Goal: Book appointment/travel/reservation

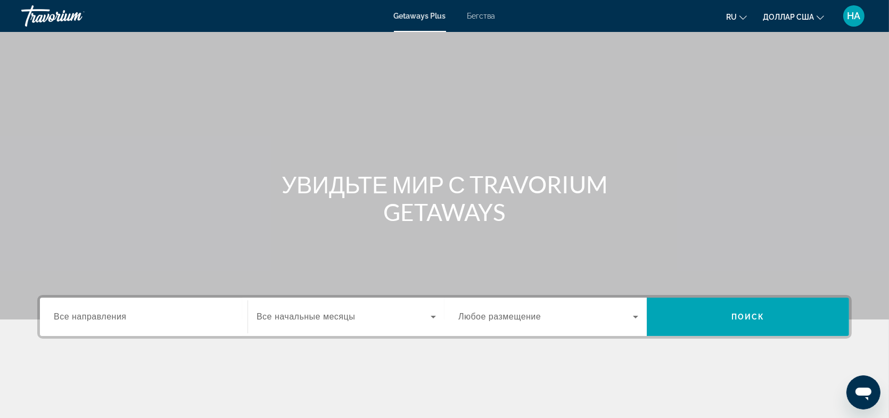
click at [122, 319] on font "Все направления" at bounding box center [90, 316] width 73 height 9
click at [122, 319] on input "Место назначения Все направления" at bounding box center [144, 317] width 180 height 13
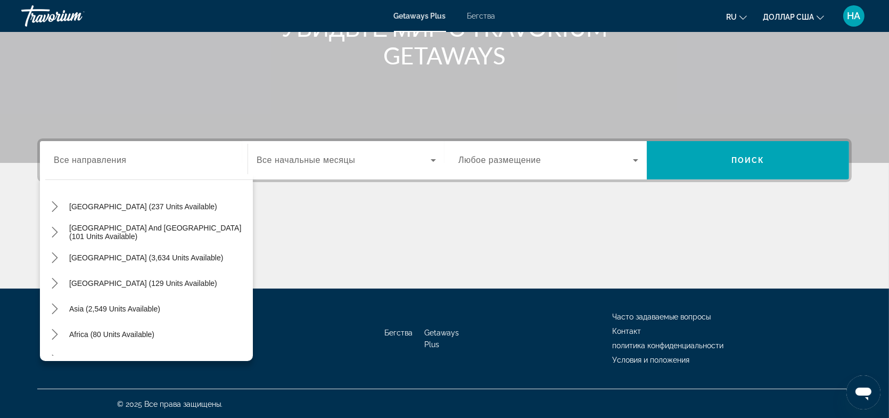
scroll to position [159, 0]
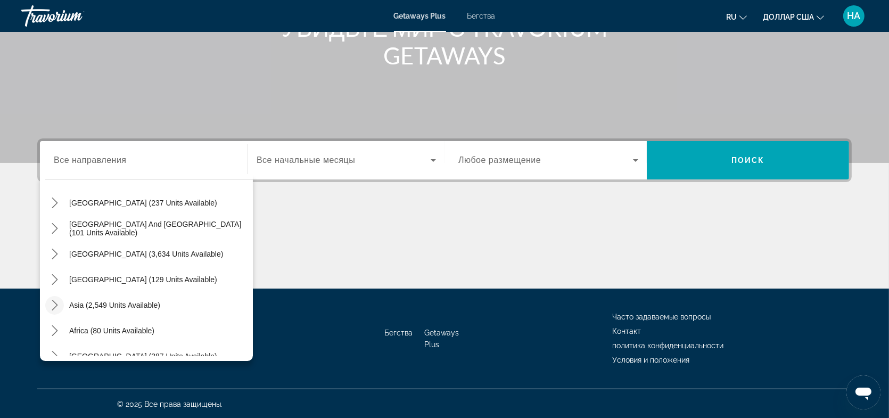
click at [56, 304] on icon "Toggle Asia (2,549 units available) submenu" at bounding box center [55, 305] width 11 height 11
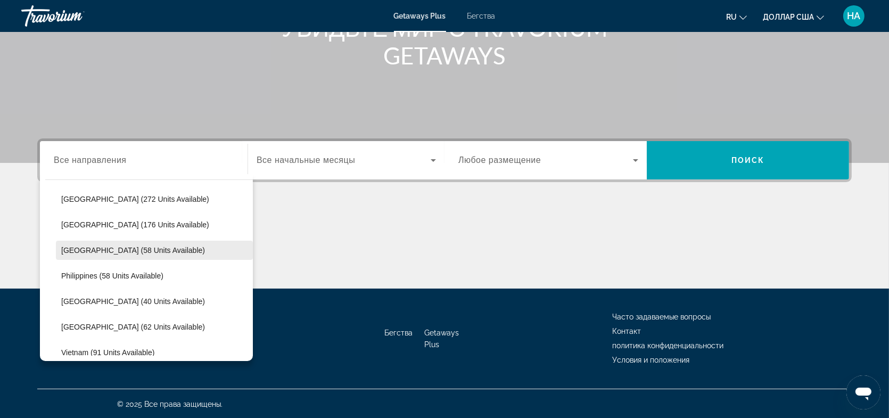
scroll to position [420, 0]
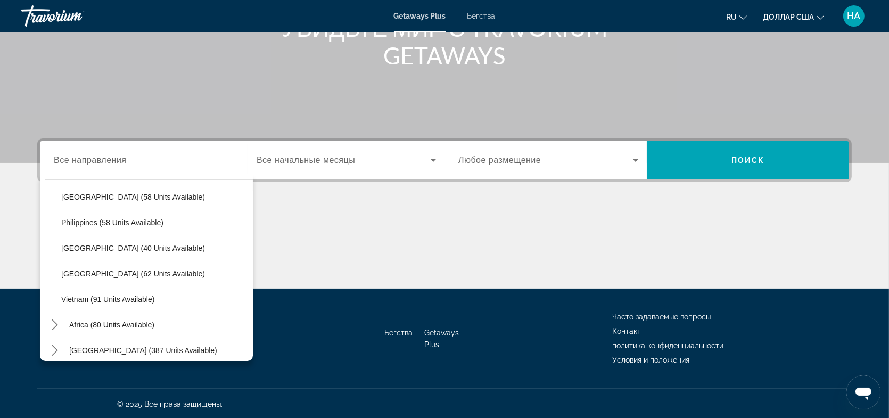
click at [152, 296] on span "Vietnam (91 units available)" at bounding box center [107, 299] width 93 height 9
type input "**********"
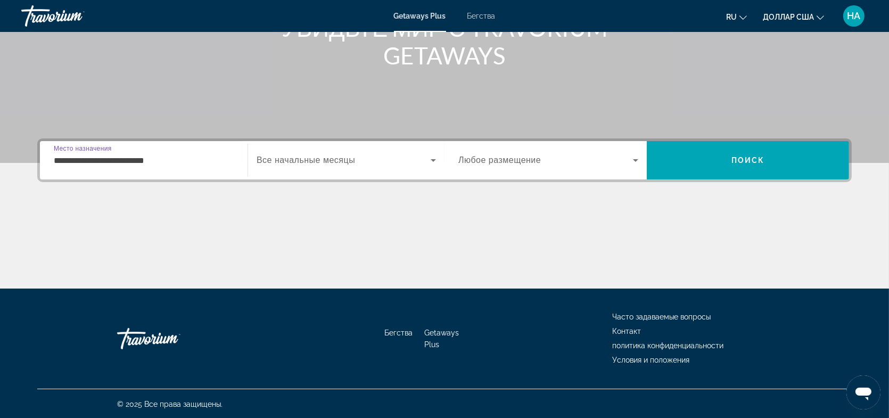
click at [598, 163] on span "Виджет поиска" at bounding box center [545, 160] width 175 height 13
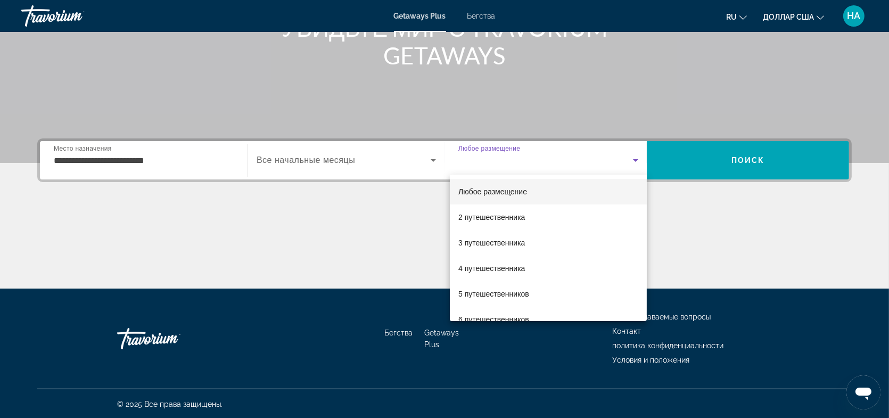
click at [492, 190] on font "Любое размещение" at bounding box center [492, 191] width 69 height 9
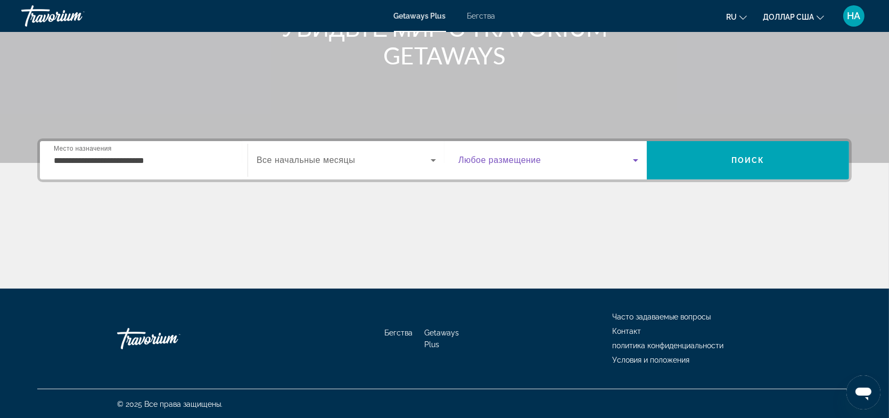
click at [348, 163] on font "Все начальные месяцы" at bounding box center [306, 159] width 98 height 9
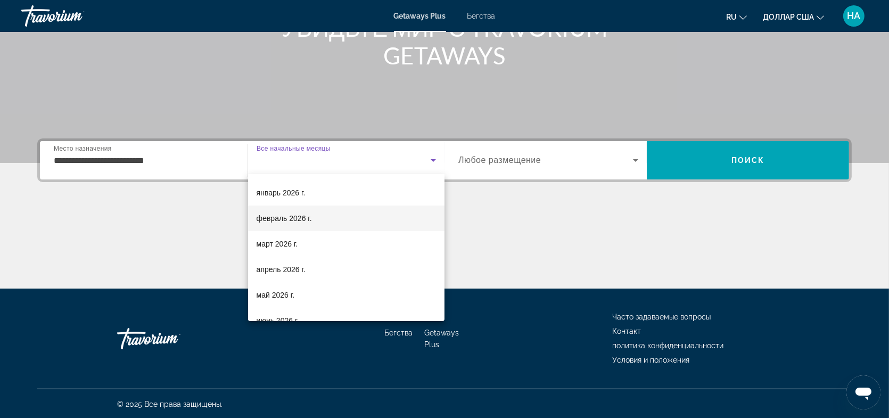
scroll to position [106, 0]
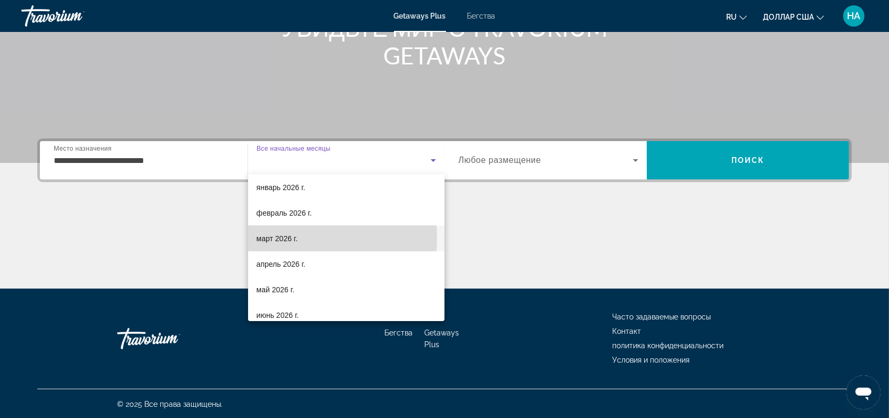
click at [285, 237] on font "март 2026 г." at bounding box center [278, 238] width 42 height 9
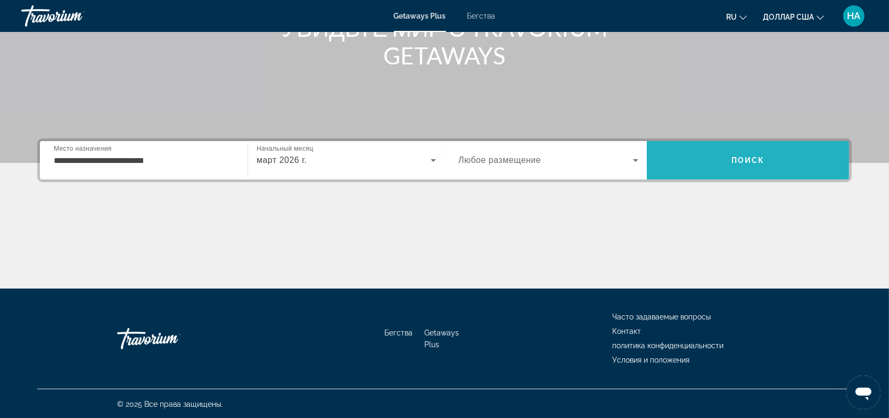
click at [740, 162] on font "Поиск" at bounding box center [748, 160] width 34 height 9
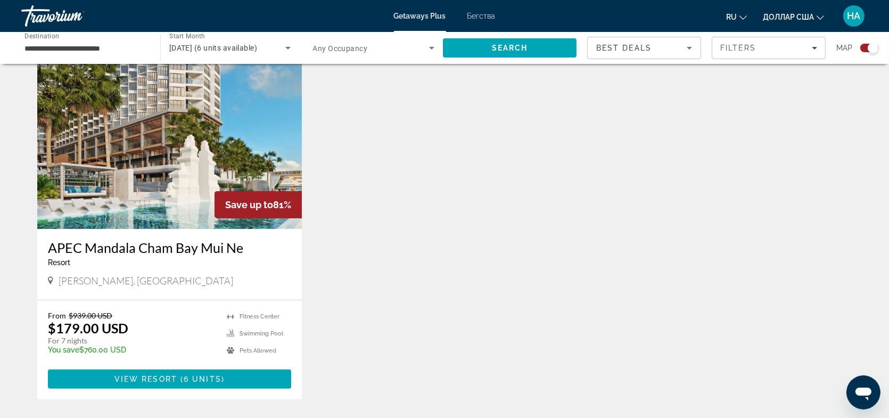
scroll to position [426, 0]
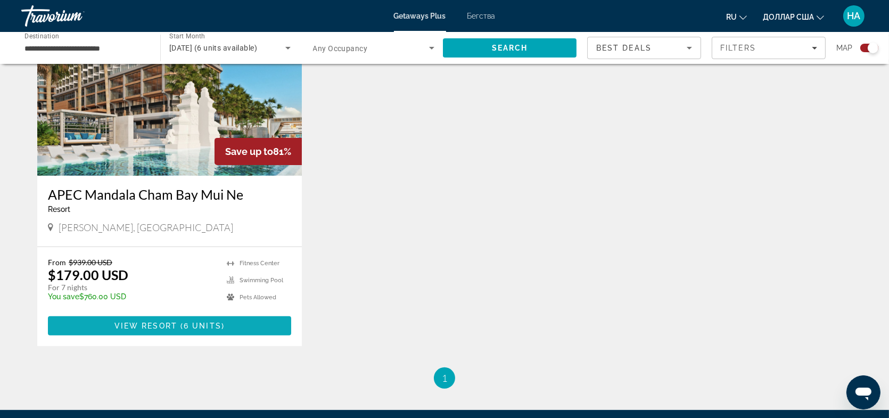
click at [175, 323] on span "View Resort" at bounding box center [145, 325] width 63 height 9
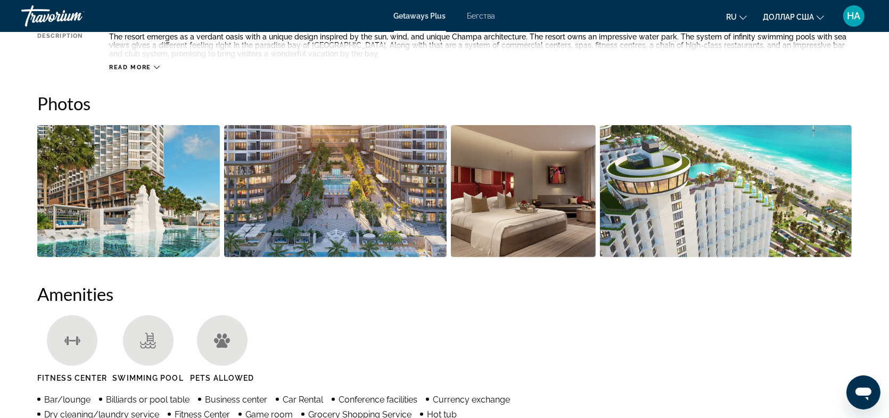
scroll to position [373, 0]
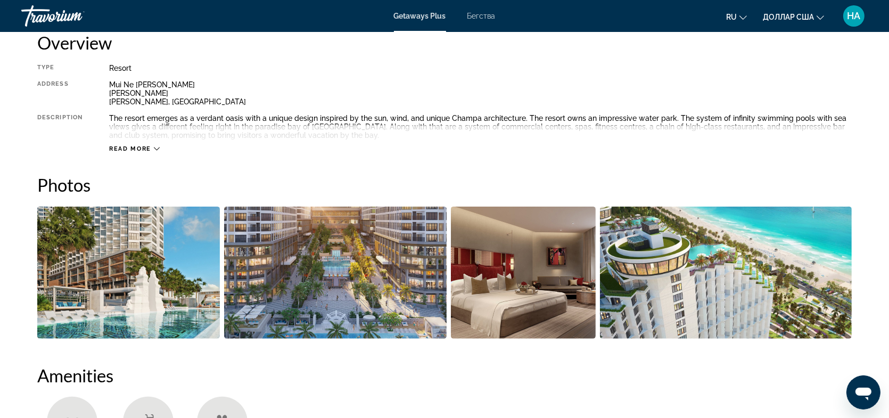
click at [148, 145] on span "Read more" at bounding box center [130, 148] width 42 height 7
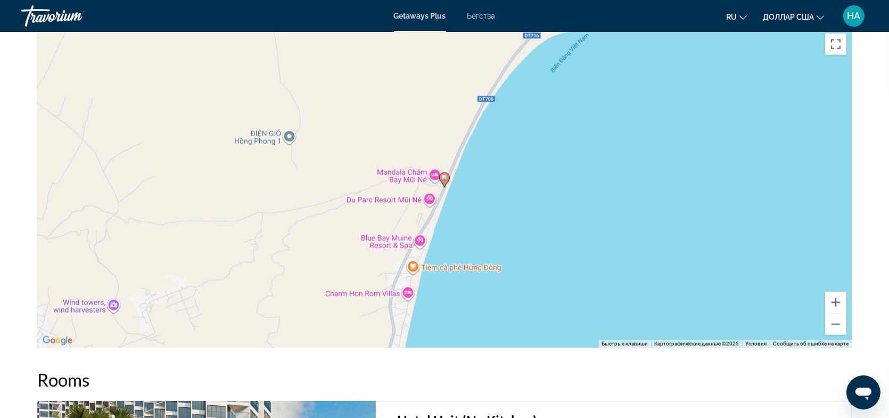
scroll to position [1277, 0]
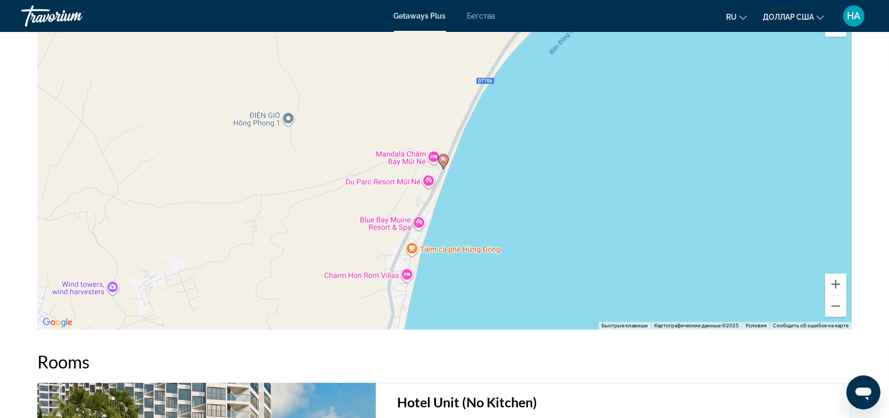
click at [309, 208] on div "Чтобы активировать перетаскивание с помощью клавиатуры, нажмите Alt + Ввод. Пос…" at bounding box center [444, 169] width 814 height 319
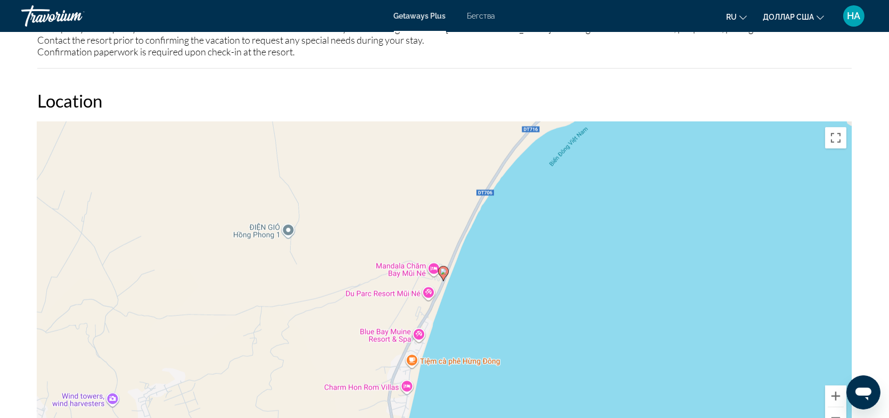
scroll to position [1331, 0]
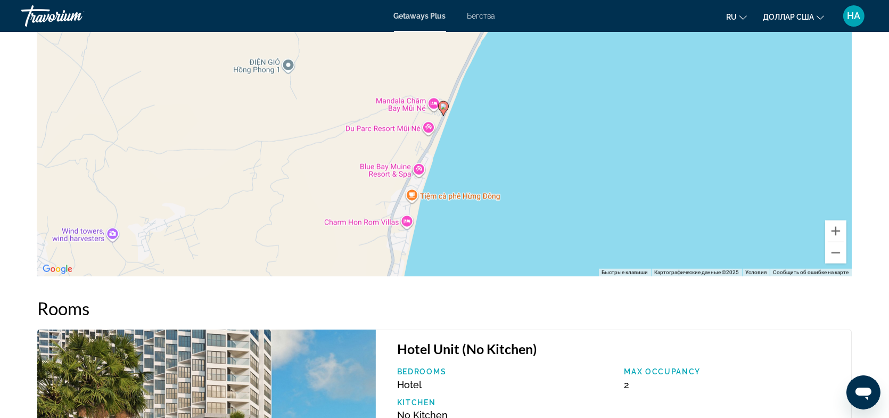
click at [442, 202] on div "Чтобы активировать перетаскивание с помощью клавиатуры, нажмите Alt + Ввод. Пос…" at bounding box center [444, 116] width 814 height 319
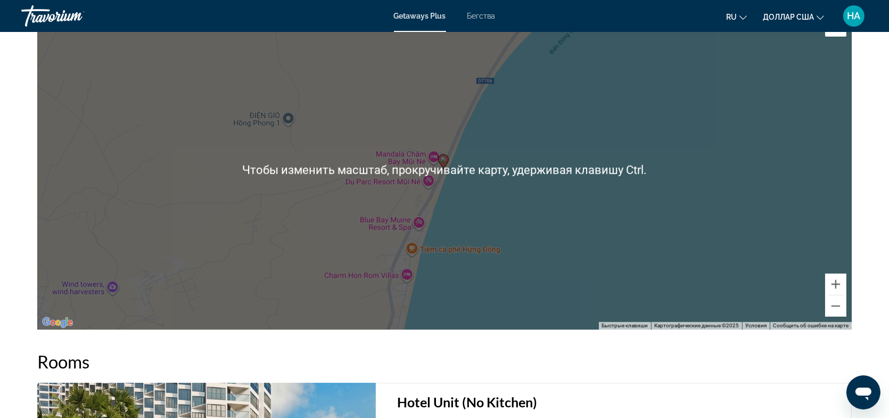
scroll to position [1277, 0]
click at [418, 192] on div "Чтобы активировать перетаскивание с помощью клавиатуры, нажмите Alt + Ввод. Пос…" at bounding box center [444, 169] width 814 height 319
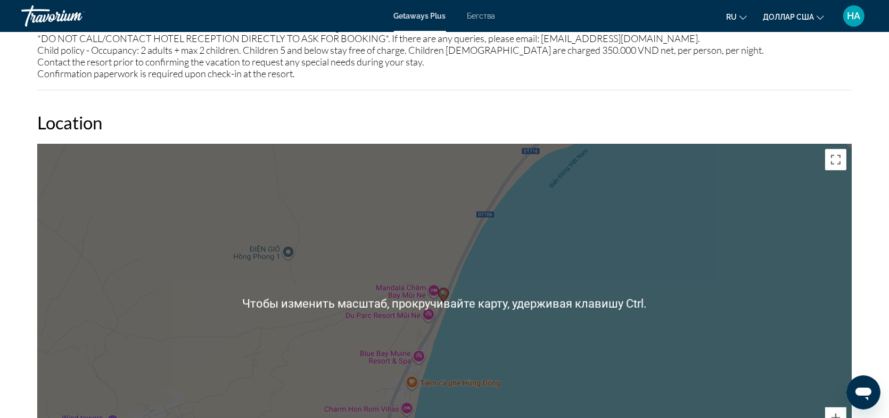
scroll to position [1331, 0]
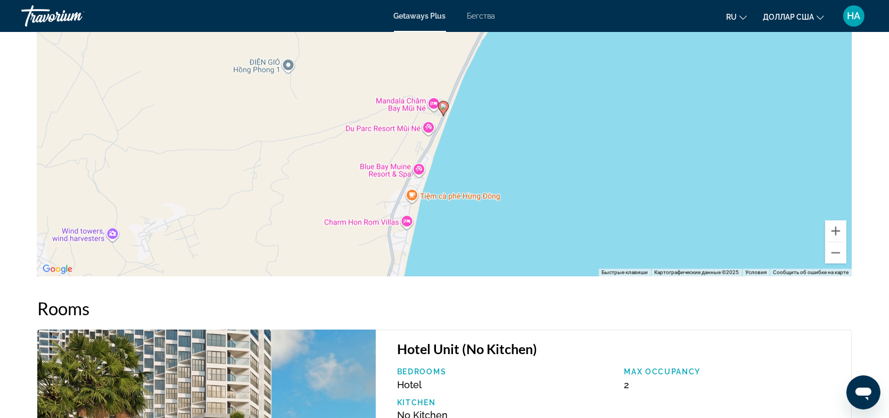
click at [442, 109] on icon "Основное содержание" at bounding box center [444, 109] width 10 height 14
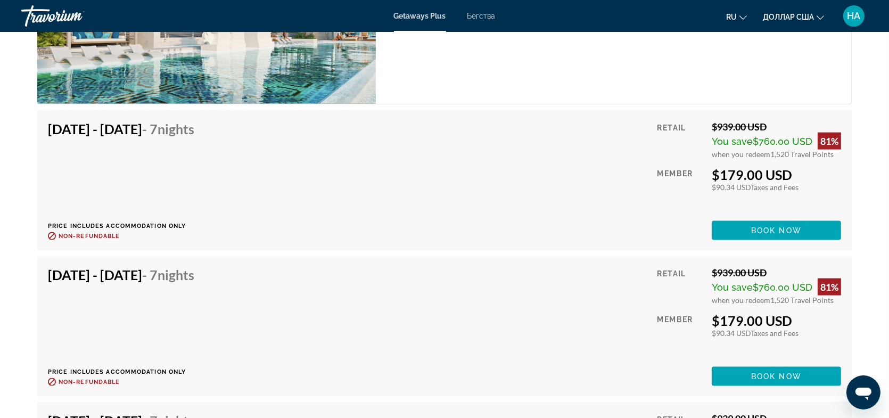
scroll to position [1813, 0]
click at [775, 234] on span "Основное содержание" at bounding box center [776, 230] width 129 height 26
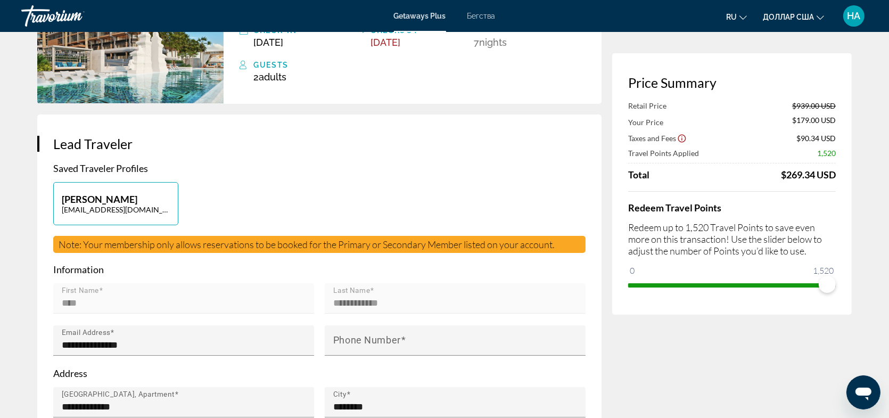
scroll to position [160, 0]
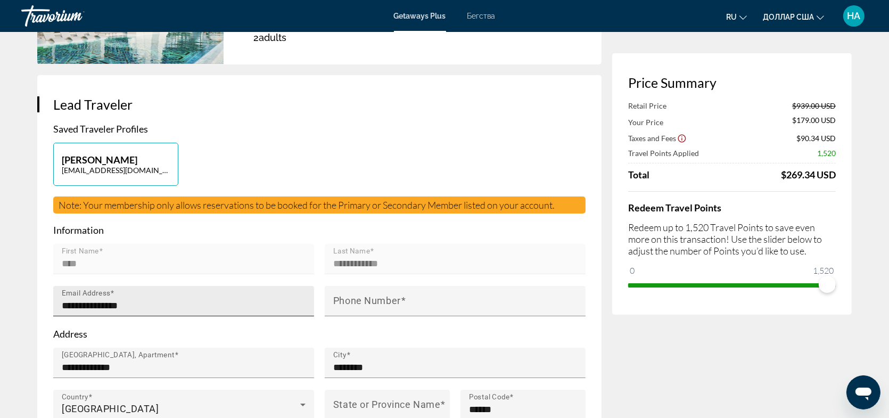
click at [160, 306] on input "**********" at bounding box center [187, 305] width 250 height 13
drag, startPoint x: 147, startPoint y: 304, endPoint x: 43, endPoint y: 303, distance: 104.9
click at [43, 303] on div "**********" at bounding box center [319, 274] width 564 height 399
click at [196, 304] on input "**********" at bounding box center [187, 305] width 250 height 13
drag, startPoint x: 144, startPoint y: 304, endPoint x: 42, endPoint y: 306, distance: 102.7
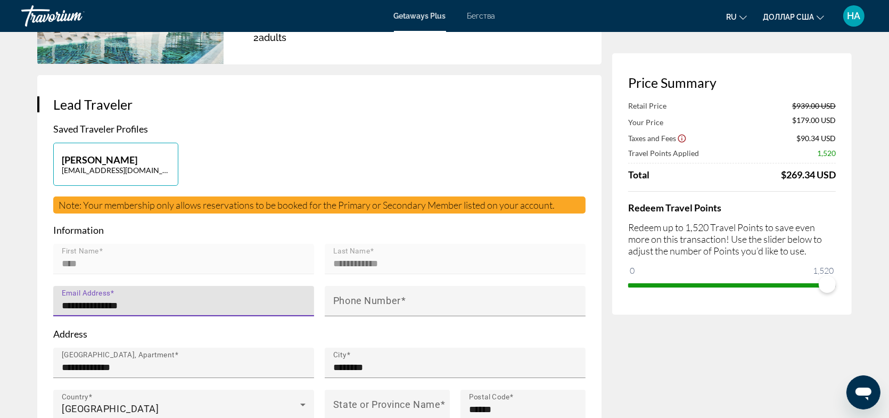
click at [39, 306] on div "**********" at bounding box center [319, 274] width 564 height 399
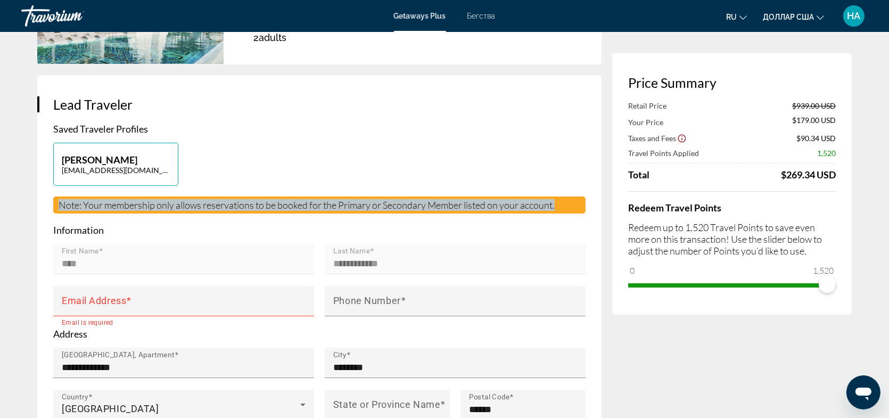
drag, startPoint x: 570, startPoint y: 205, endPoint x: 96, endPoint y: 211, distance: 474.3
click at [44, 211] on div "**********" at bounding box center [319, 274] width 564 height 399
copy span "Note: Your membership only allows reservations to be booked for the Primary or …"
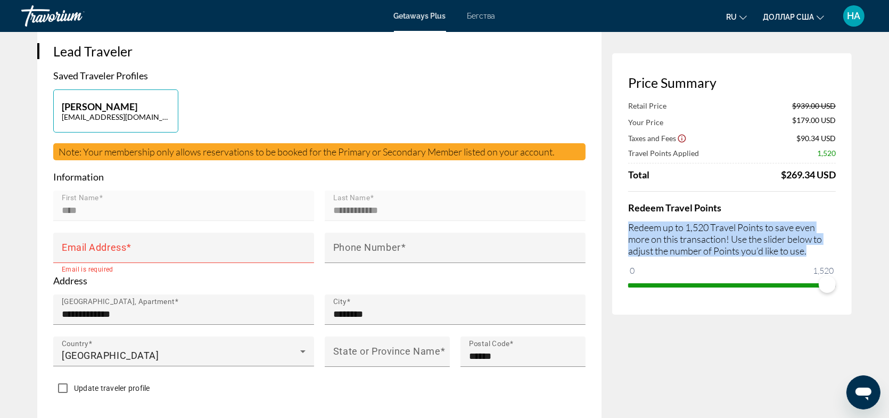
drag, startPoint x: 630, startPoint y: 227, endPoint x: 809, endPoint y: 251, distance: 180.4
click at [809, 251] on p "Redeem up to 1,520 Travel Points to save even more on this transaction! Use the…" at bounding box center [732, 238] width 208 height 35
copy p "Redeem up to 1,520 Travel Points to save even more on this transaction! Use the…"
drag, startPoint x: 826, startPoint y: 287, endPoint x: 835, endPoint y: 287, distance: 9.1
click at [835, 287] on span "ngx-slider" at bounding box center [827, 284] width 17 height 17
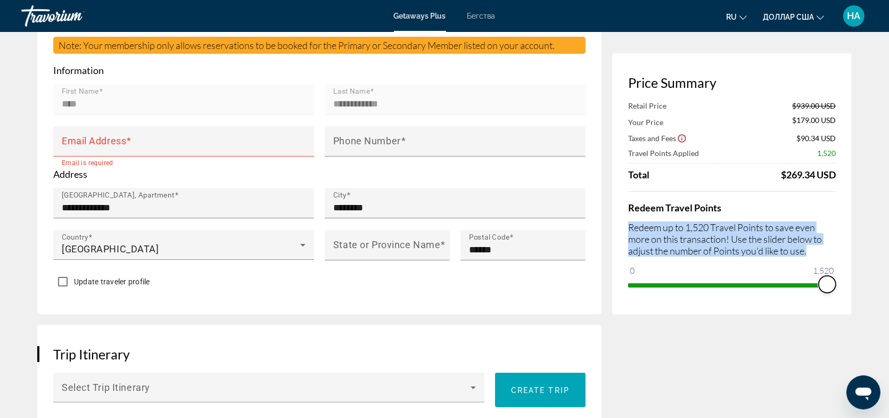
scroll to position [373, 0]
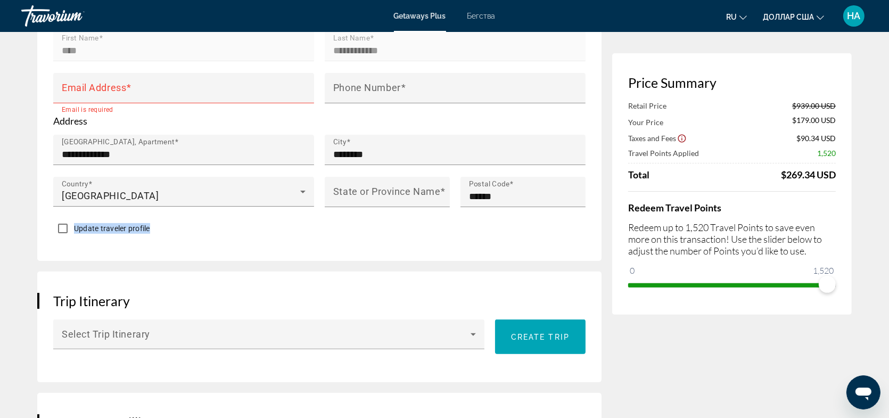
drag, startPoint x: 75, startPoint y: 224, endPoint x: 152, endPoint y: 224, distance: 77.2
click at [152, 224] on div "Update traveler profile" at bounding box center [319, 229] width 532 height 21
copy span "Update traveler profile"
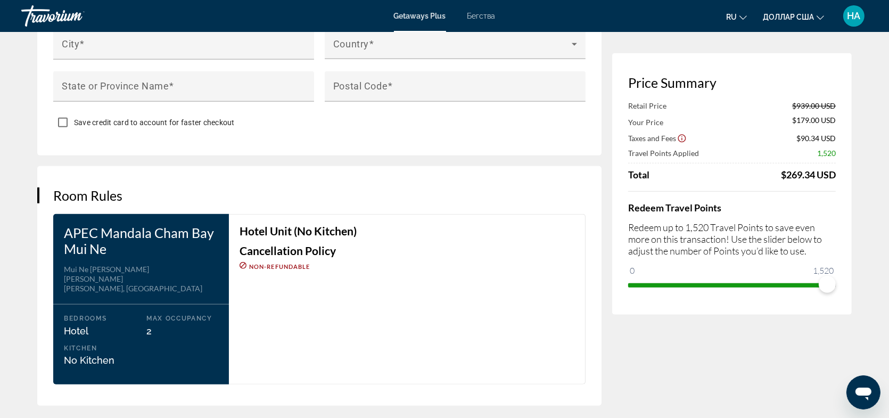
scroll to position [1224, 0]
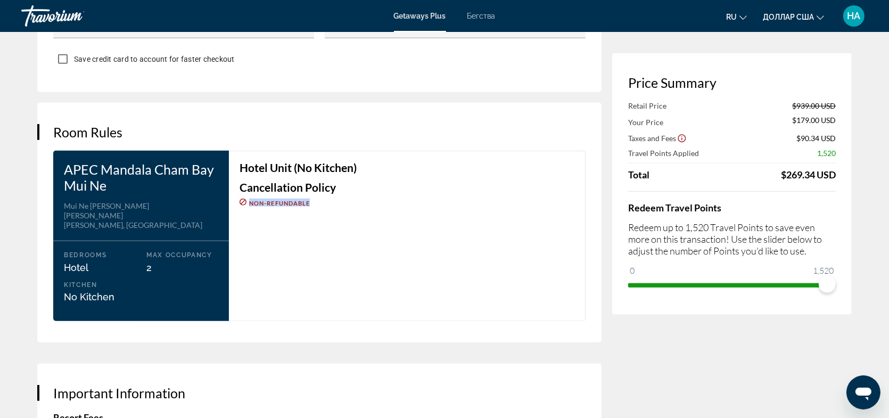
drag, startPoint x: 249, startPoint y: 199, endPoint x: 310, endPoint y: 197, distance: 60.7
click at [310, 200] on span "Non-refundable" at bounding box center [279, 203] width 61 height 7
copy span "Non-refundable"
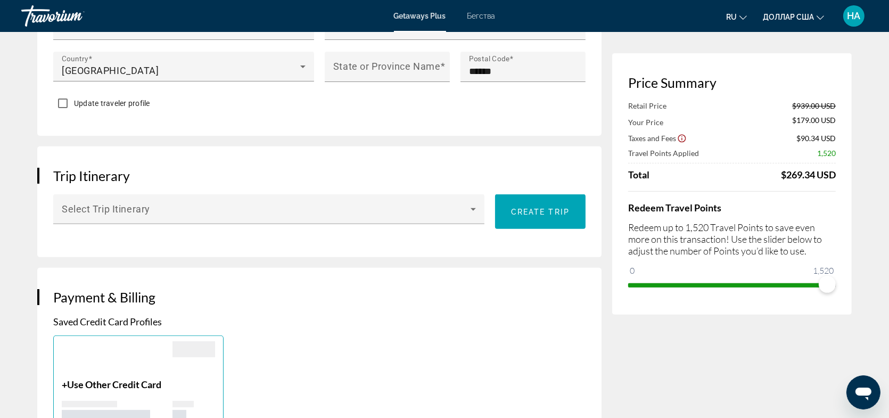
scroll to position [479, 0]
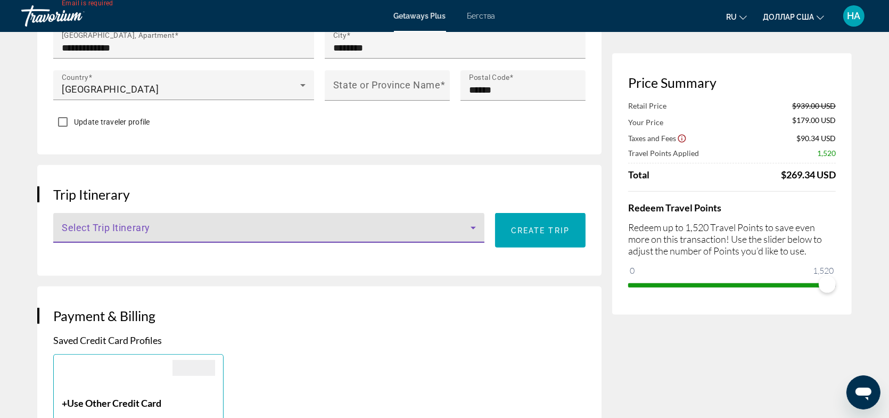
drag, startPoint x: 160, startPoint y: 226, endPoint x: 84, endPoint y: 229, distance: 76.7
click at [84, 229] on span "Основное содержание" at bounding box center [266, 232] width 409 height 13
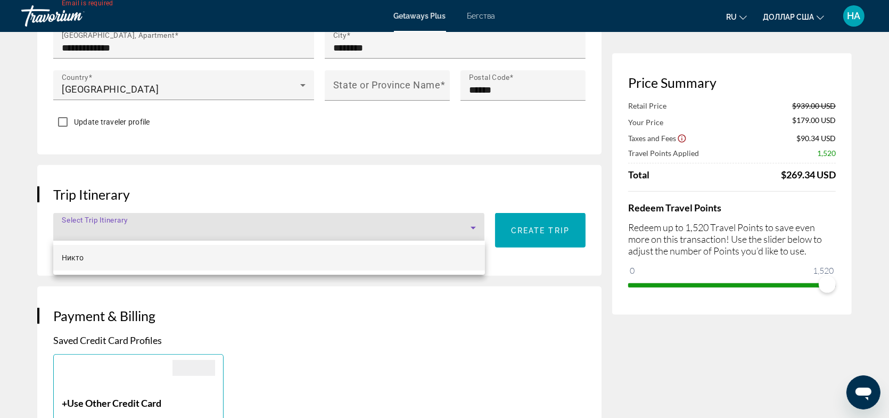
click at [296, 311] on div at bounding box center [444, 209] width 889 height 418
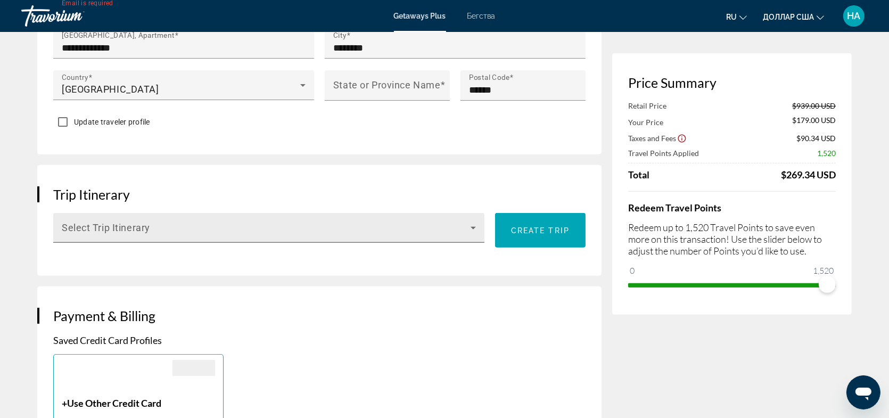
drag, startPoint x: 57, startPoint y: 222, endPoint x: 157, endPoint y: 224, distance: 99.6
click at [157, 224] on div "Select Trip Itinerary" at bounding box center [268, 228] width 431 height 30
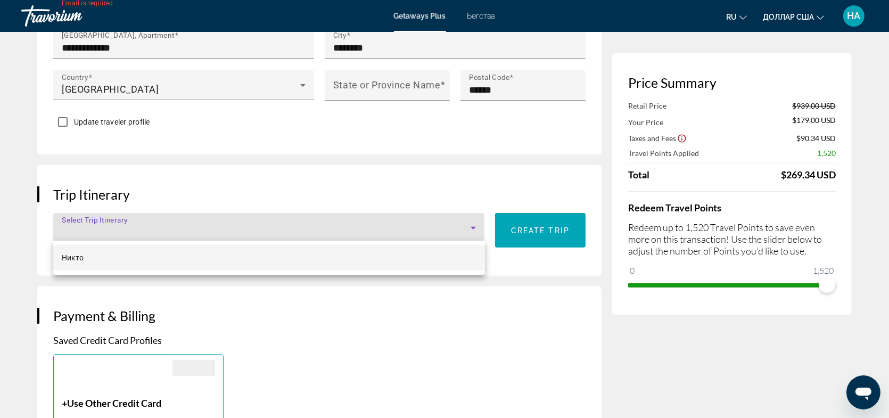
drag, startPoint x: 504, startPoint y: 225, endPoint x: 572, endPoint y: 226, distance: 67.6
click at [570, 226] on div at bounding box center [444, 209] width 889 height 418
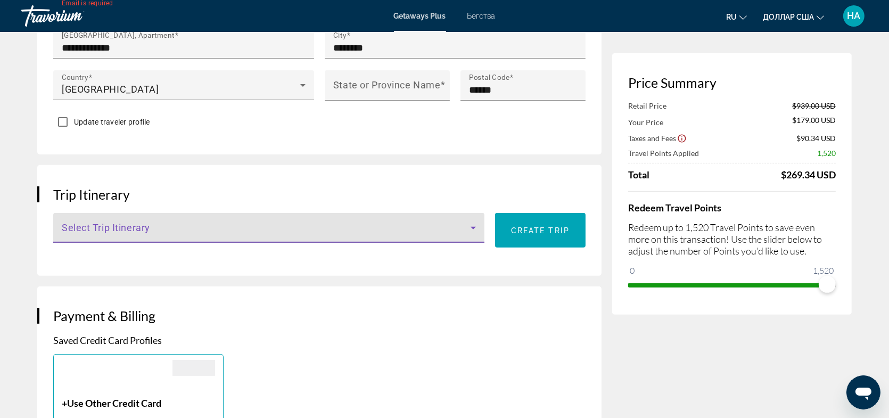
drag, startPoint x: 112, startPoint y: 226, endPoint x: 225, endPoint y: 290, distance: 129.7
drag, startPoint x: 164, startPoint y: 224, endPoint x: 115, endPoint y: 228, distance: 49.7
click at [115, 228] on span "Основное содержание" at bounding box center [266, 232] width 409 height 13
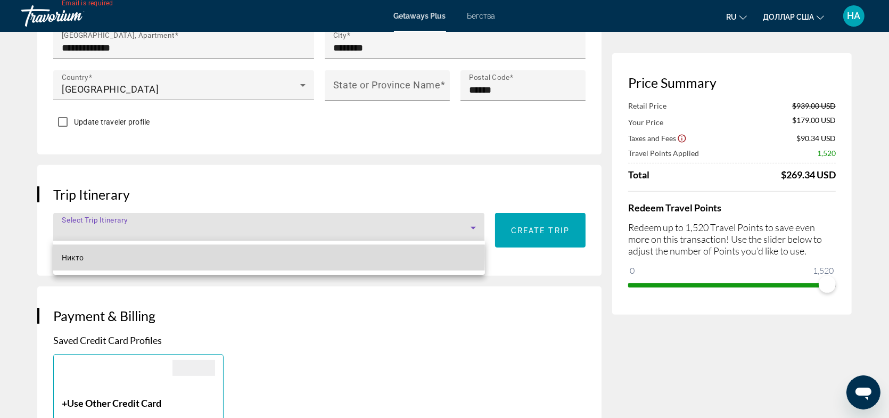
drag, startPoint x: 80, startPoint y: 255, endPoint x: 120, endPoint y: 244, distance: 41.3
click at [80, 255] on font "Никто" at bounding box center [73, 257] width 22 height 9
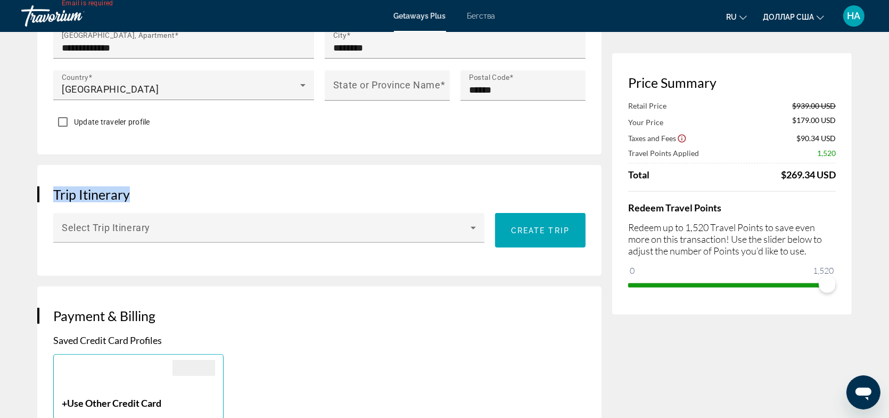
drag, startPoint x: 146, startPoint y: 186, endPoint x: 57, endPoint y: 196, distance: 89.4
click at [57, 196] on h3 "Trip Itinerary" at bounding box center [319, 194] width 532 height 16
copy h3 "Trip Itinerary"
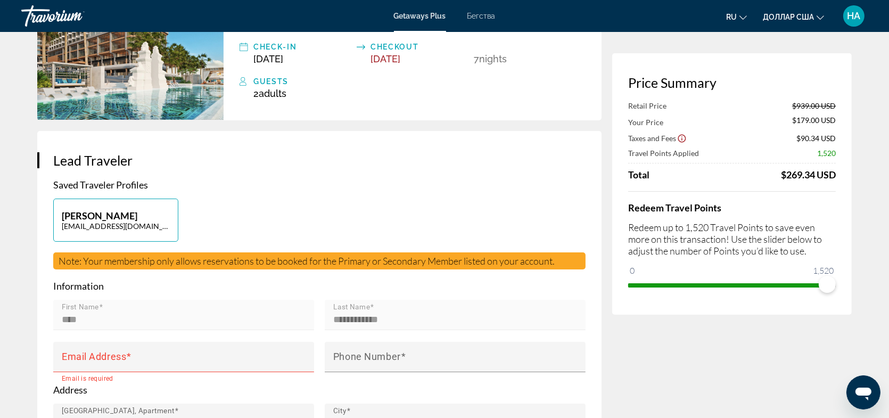
scroll to position [0, 0]
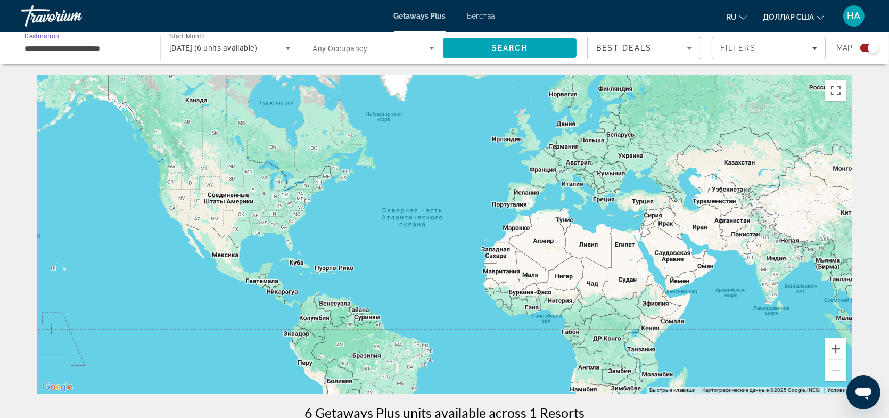
click at [141, 49] on input "**********" at bounding box center [85, 48] width 122 height 13
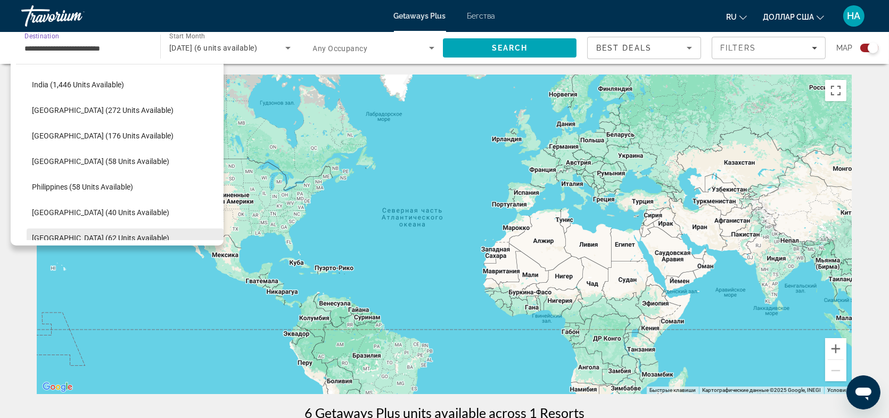
scroll to position [321, 0]
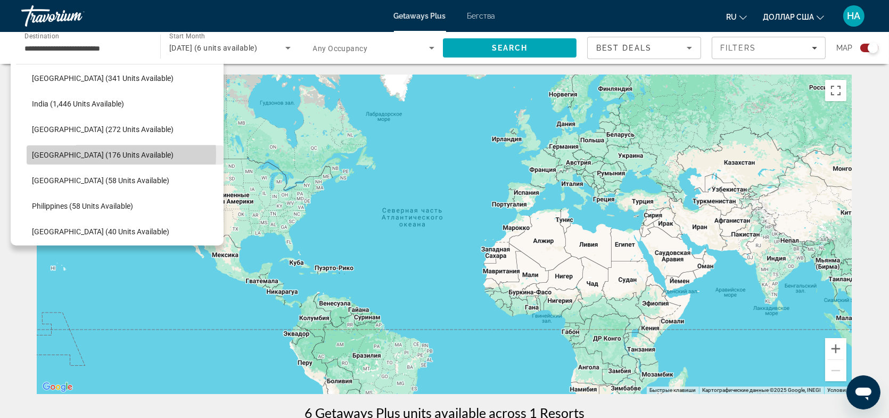
click at [78, 154] on span "[GEOGRAPHIC_DATA] (176 units available)" at bounding box center [103, 155] width 142 height 9
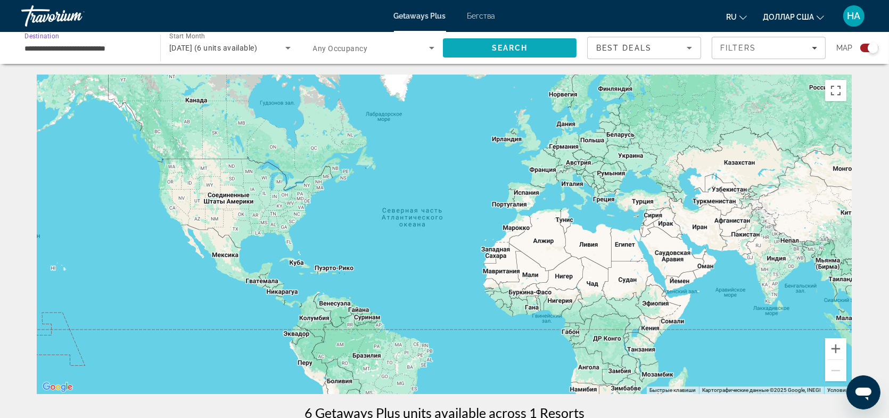
click at [511, 51] on span "Search" at bounding box center [510, 48] width 36 height 9
click at [130, 50] on input "**********" at bounding box center [85, 48] width 122 height 13
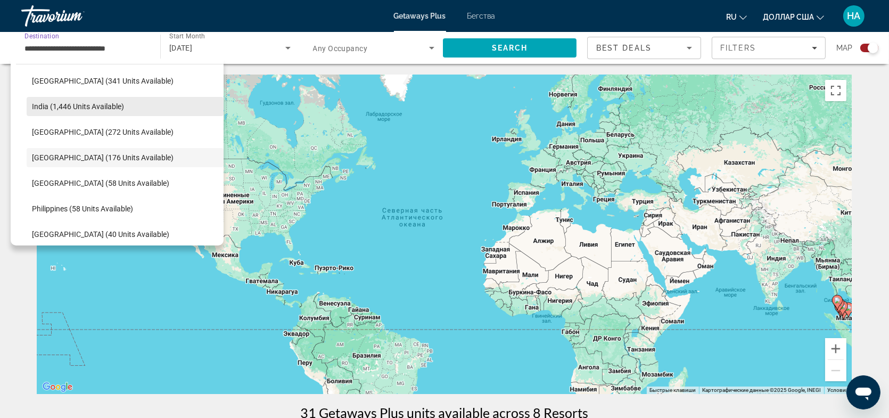
scroll to position [372, 0]
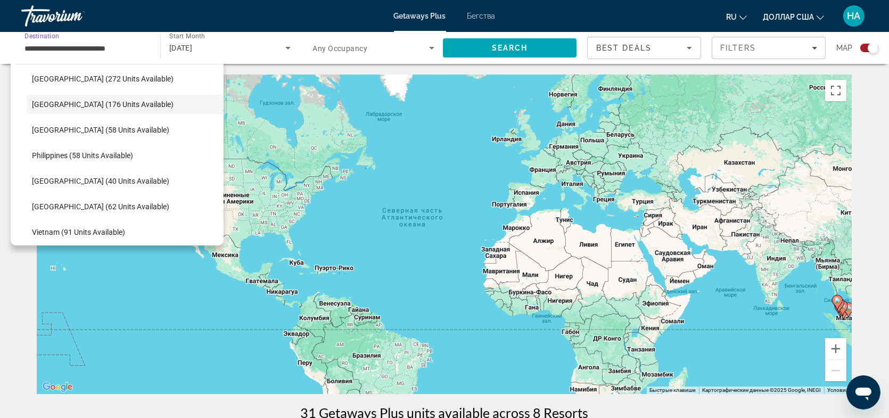
click at [91, 81] on span "[GEOGRAPHIC_DATA] (272 units available)" at bounding box center [103, 79] width 142 height 9
type input "**********"
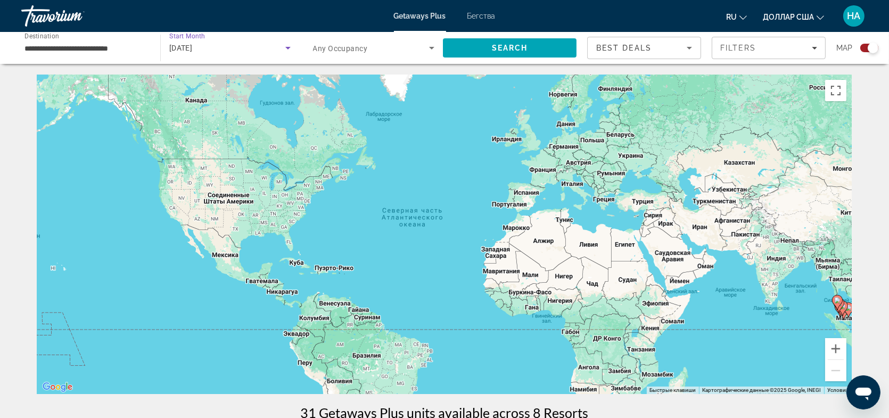
click at [224, 46] on div "[DATE]" at bounding box center [227, 48] width 116 height 13
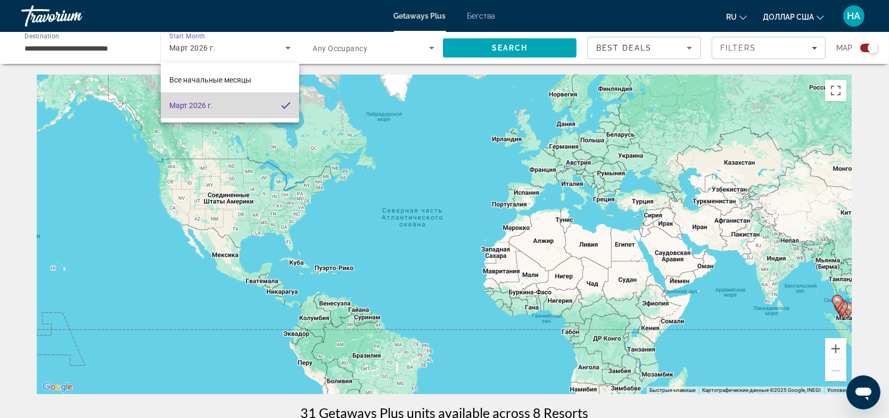
click at [228, 113] on mat-option "Март 2026 г." at bounding box center [230, 106] width 138 height 26
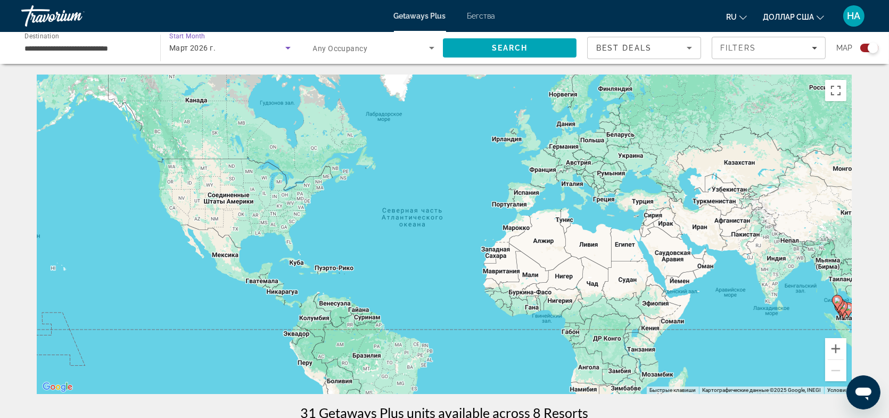
click at [209, 45] on span "Март 2026 г." at bounding box center [192, 48] width 46 height 9
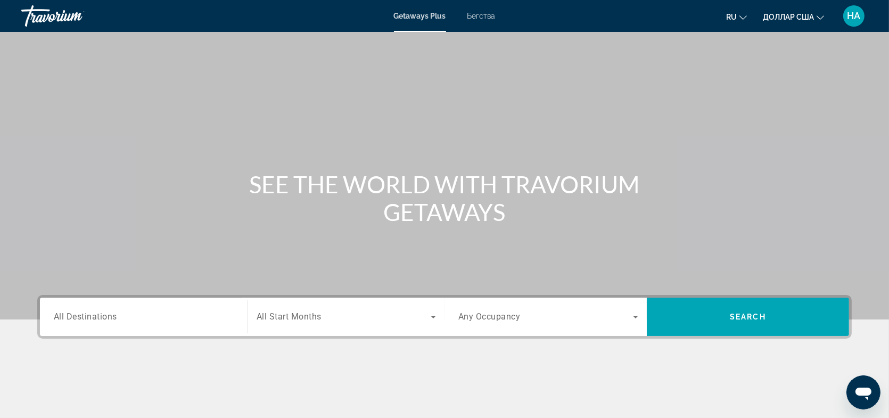
click at [143, 315] on input "Destination All Destinations" at bounding box center [144, 317] width 180 height 13
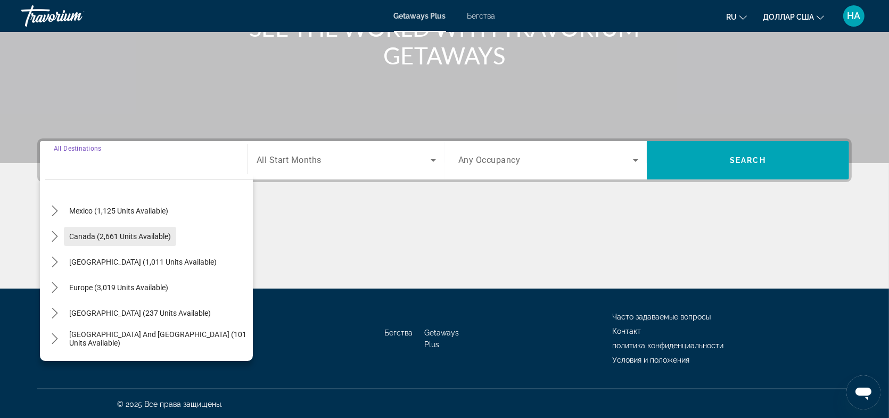
scroll to position [106, 0]
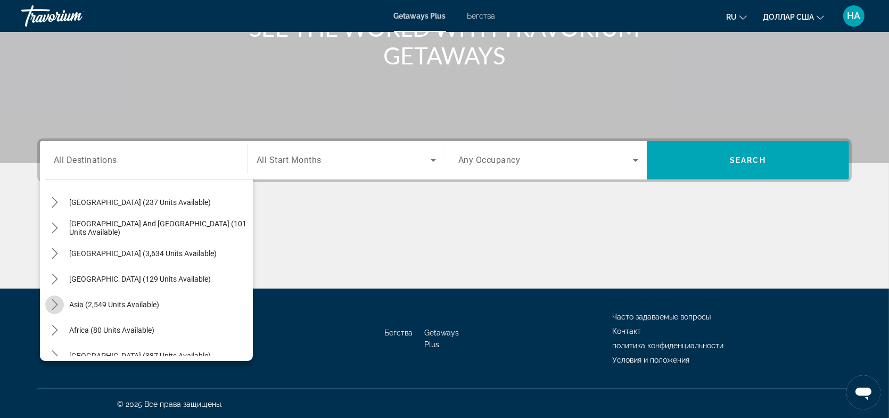
click at [54, 299] on icon "Toggle Asia (2,549 units available) submenu" at bounding box center [55, 304] width 11 height 11
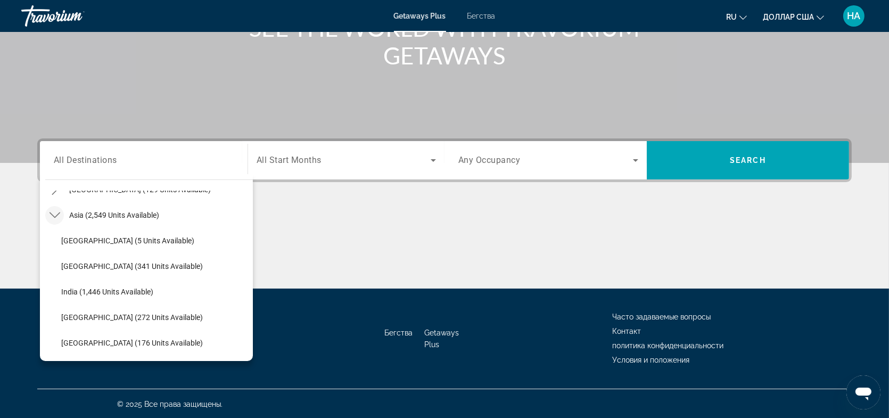
scroll to position [268, 0]
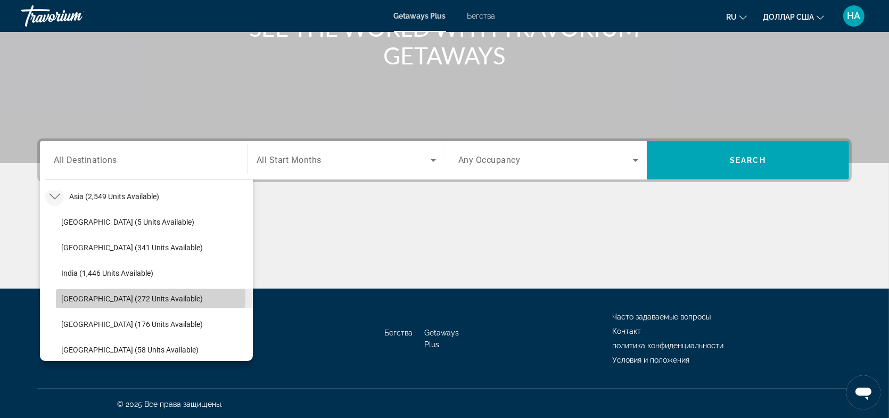
drag, startPoint x: 106, startPoint y: 294, endPoint x: 213, endPoint y: 259, distance: 112.1
click at [106, 294] on span "[GEOGRAPHIC_DATA] (272 units available)" at bounding box center [132, 298] width 142 height 9
type input "**********"
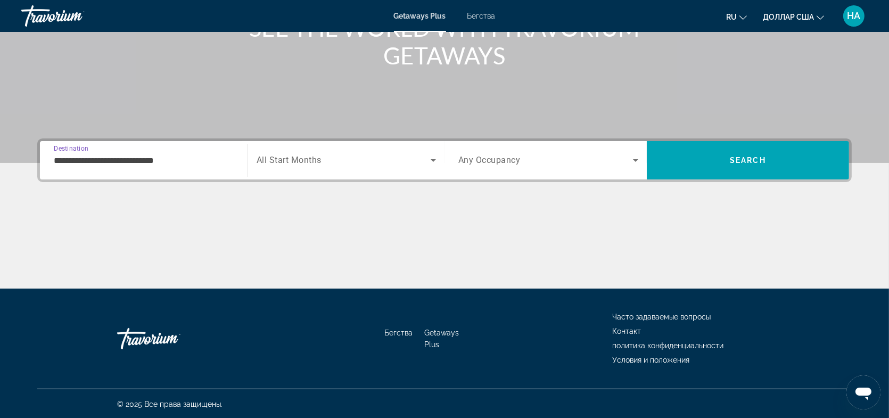
click at [304, 164] on span "All Start Months" at bounding box center [289, 160] width 65 height 10
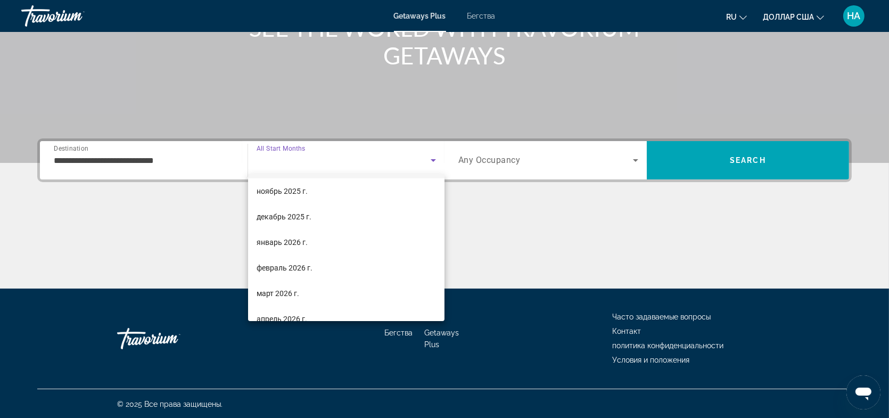
scroll to position [106, 0]
click at [302, 214] on font "февраль 2026 г." at bounding box center [285, 213] width 56 height 9
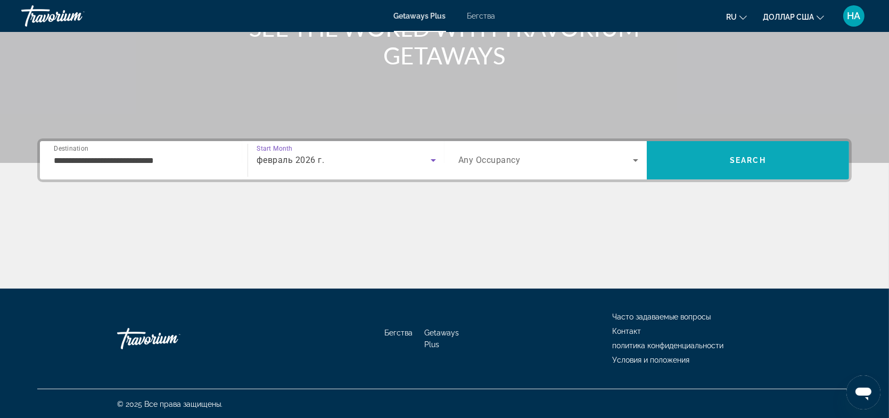
click at [753, 166] on span "Search" at bounding box center [748, 160] width 202 height 26
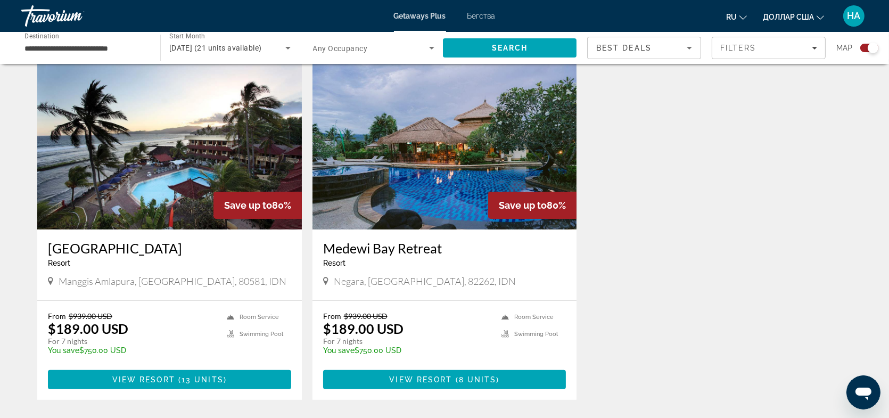
scroll to position [373, 0]
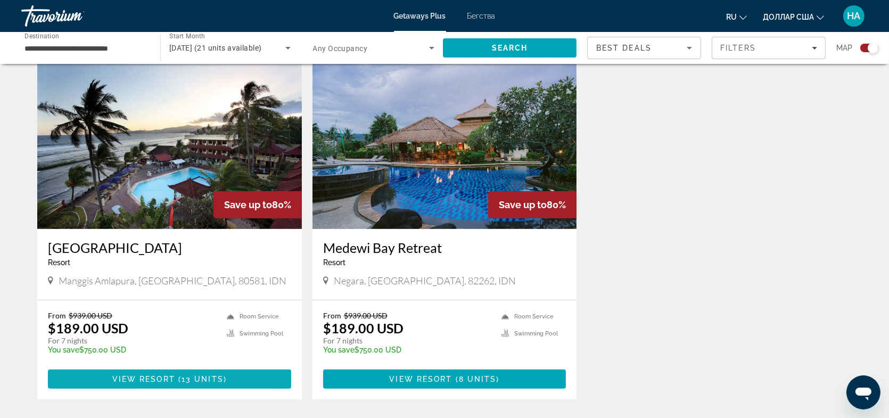
click at [183, 376] on span "13 units" at bounding box center [203, 379] width 42 height 9
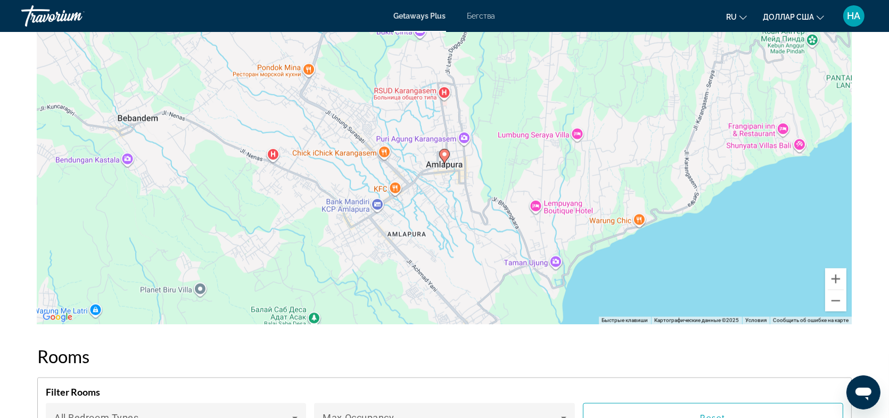
scroll to position [1597, 0]
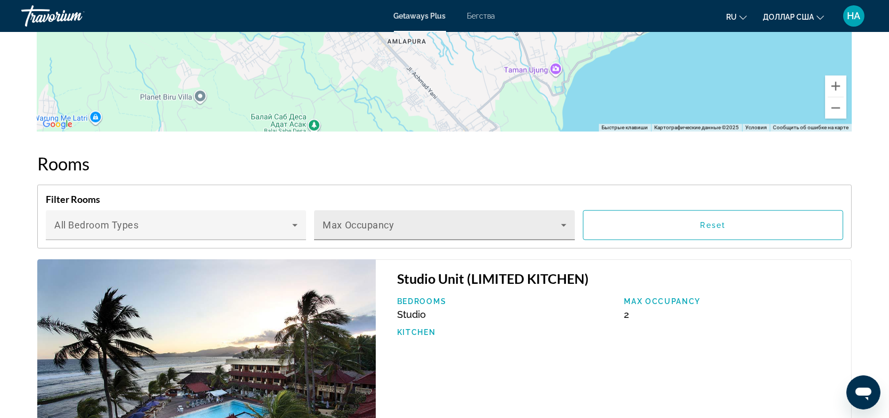
click at [563, 219] on icon "Основное содержание" at bounding box center [563, 225] width 13 height 13
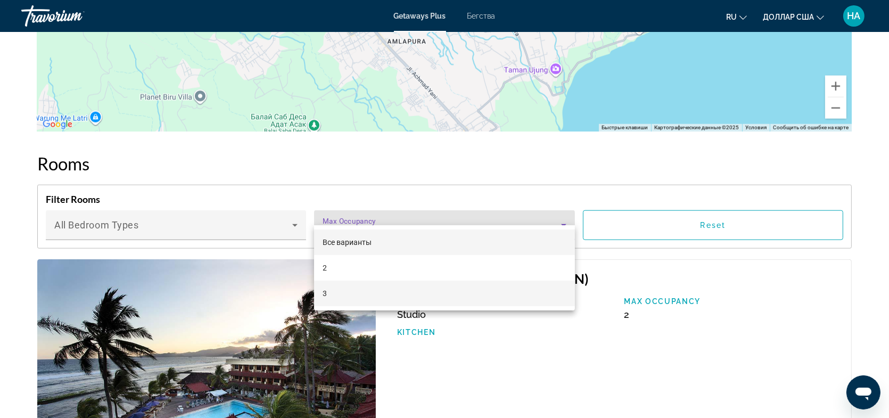
click at [327, 295] on mat-option "3" at bounding box center [444, 294] width 260 height 26
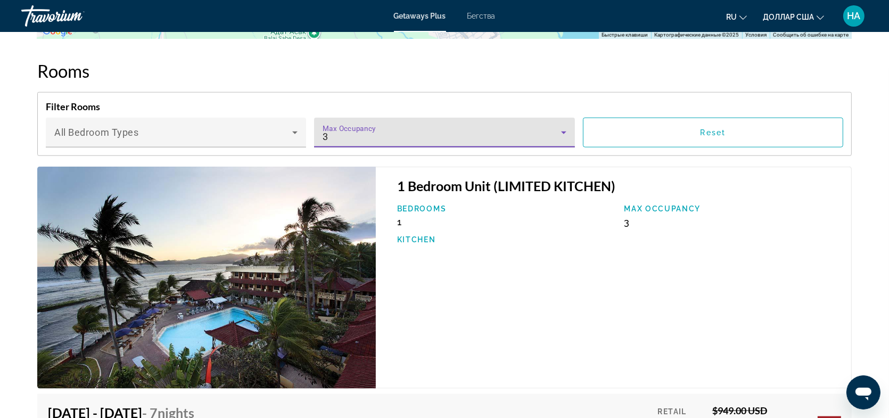
scroll to position [1703, 0]
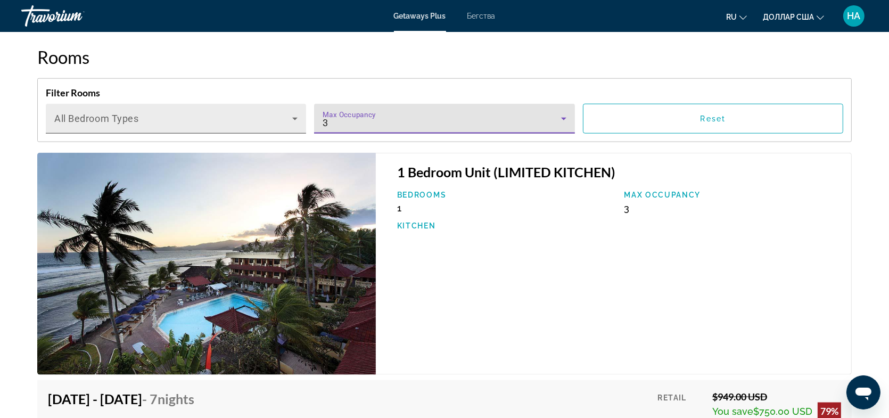
click at [154, 117] on span "Основное содержание" at bounding box center [173, 123] width 238 height 13
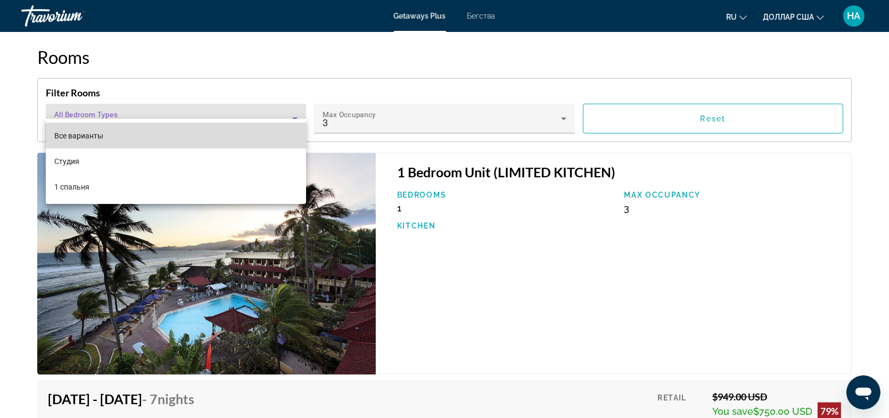
drag, startPoint x: 107, startPoint y: 137, endPoint x: 122, endPoint y: 139, distance: 15.1
click at [108, 137] on mat-option "Все варианты" at bounding box center [176, 136] width 260 height 26
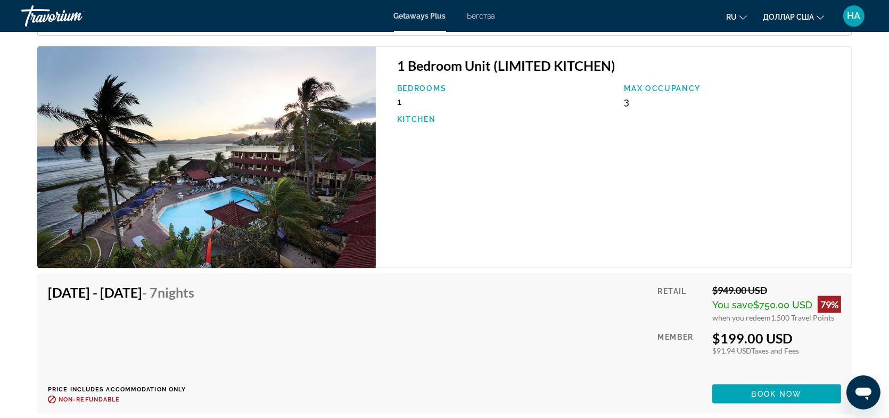
scroll to position [1490, 0]
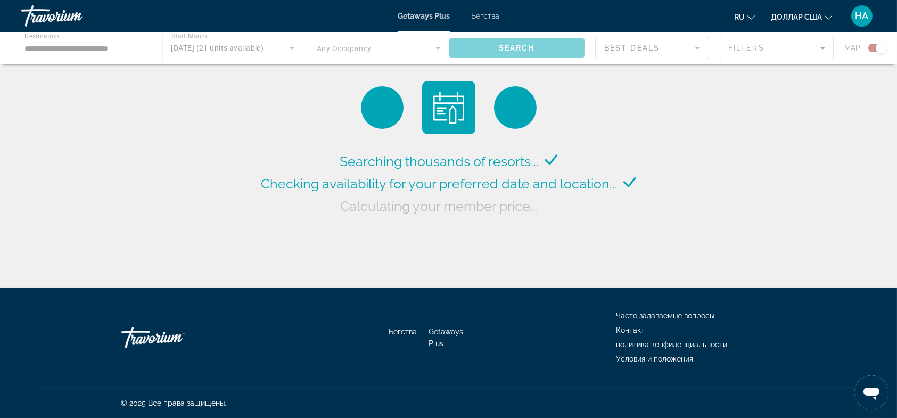
click at [282, 48] on div "Основное содержание" at bounding box center [448, 48] width 897 height 32
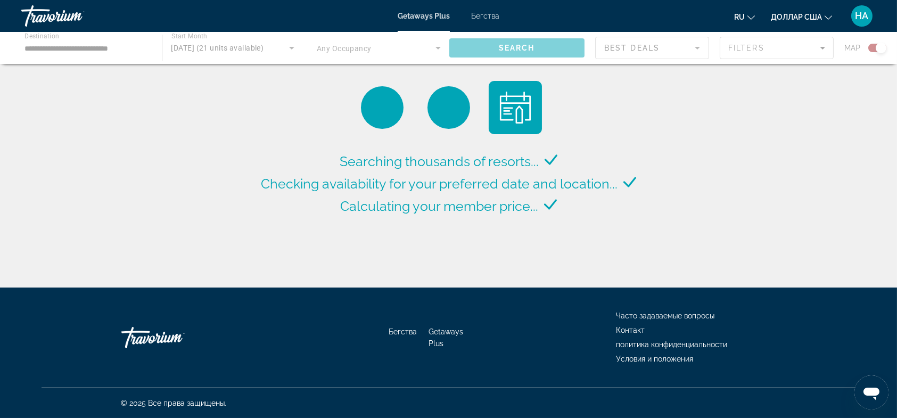
click at [292, 48] on div "Основное содержание" at bounding box center [448, 48] width 897 height 32
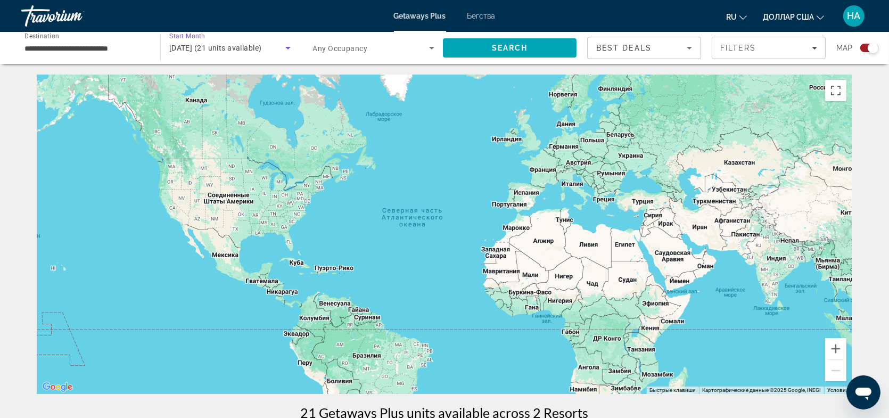
click at [284, 49] on icon "Search widget" at bounding box center [288, 48] width 13 height 13
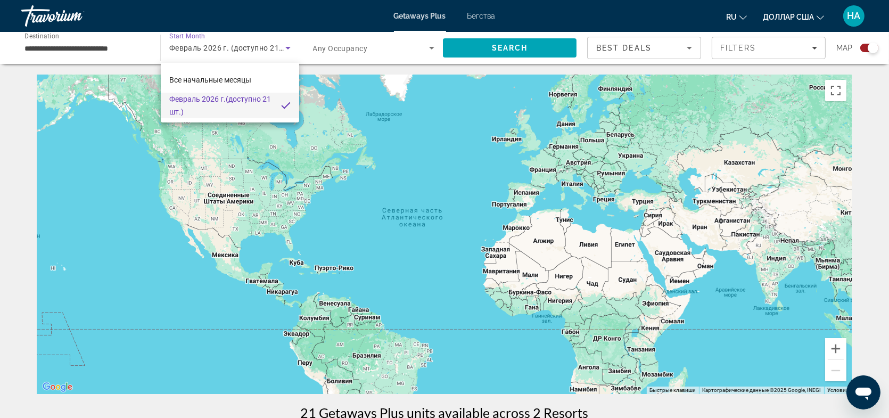
click at [92, 46] on div at bounding box center [444, 209] width 889 height 418
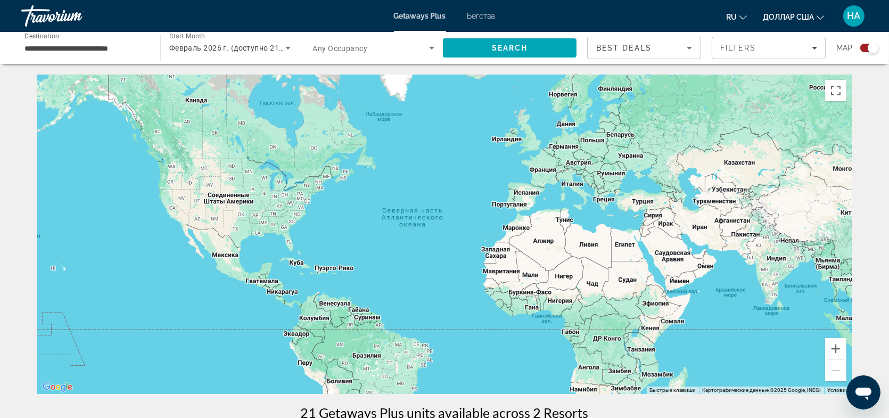
click at [118, 49] on input "**********" at bounding box center [85, 48] width 122 height 13
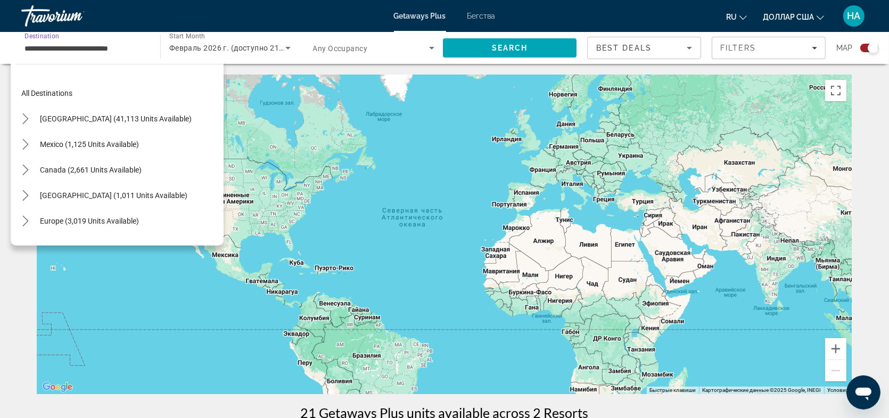
scroll to position [293, 0]
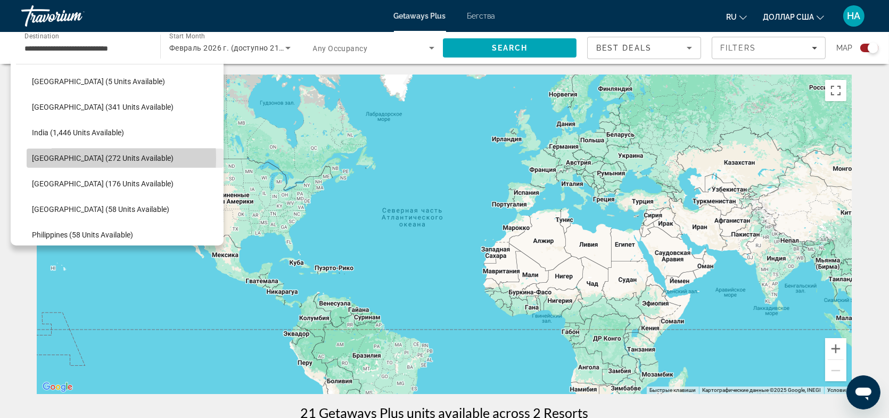
click at [66, 158] on span "[GEOGRAPHIC_DATA] (272 units available)" at bounding box center [103, 158] width 142 height 9
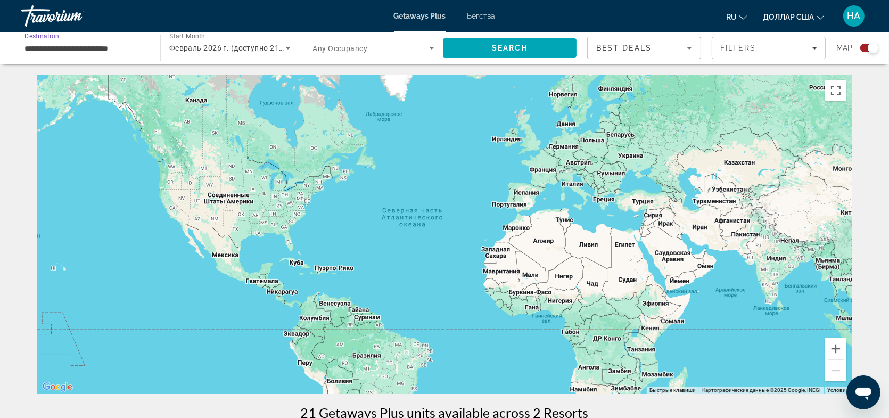
click at [255, 49] on span "Февраль 2026 г. (доступно 21 шт.)" at bounding box center [232, 48] width 127 height 9
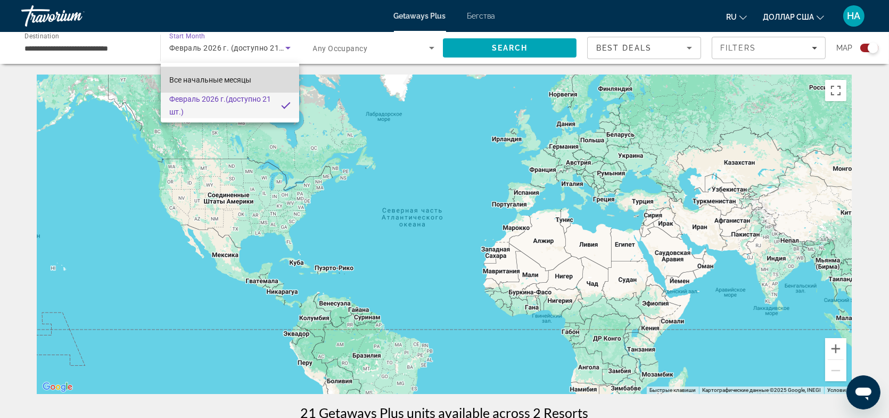
click at [212, 77] on font "Все начальные месяцы" at bounding box center [210, 80] width 82 height 9
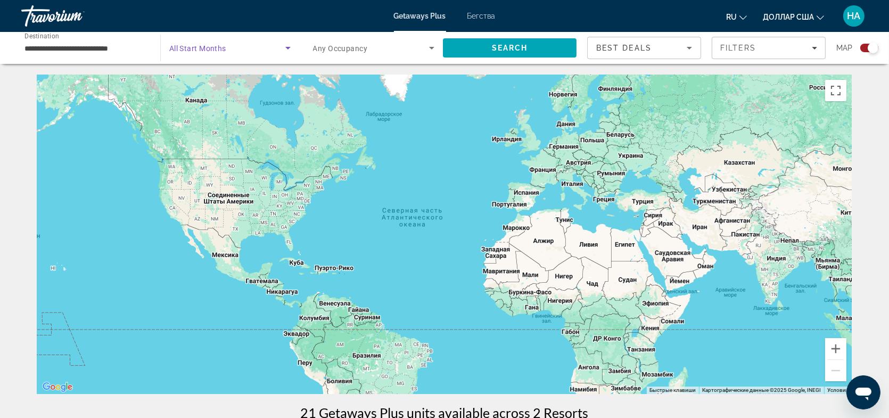
click at [286, 47] on icon "Search widget" at bounding box center [287, 48] width 5 height 3
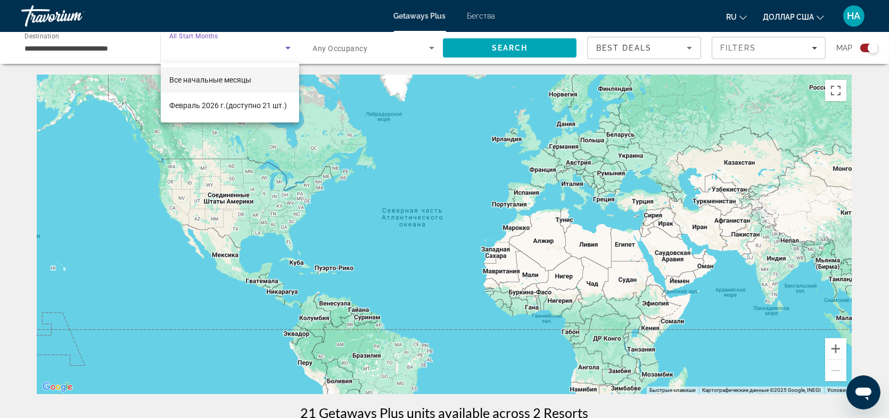
click at [257, 76] on mat-option "Все начальные месяцы" at bounding box center [230, 80] width 138 height 26
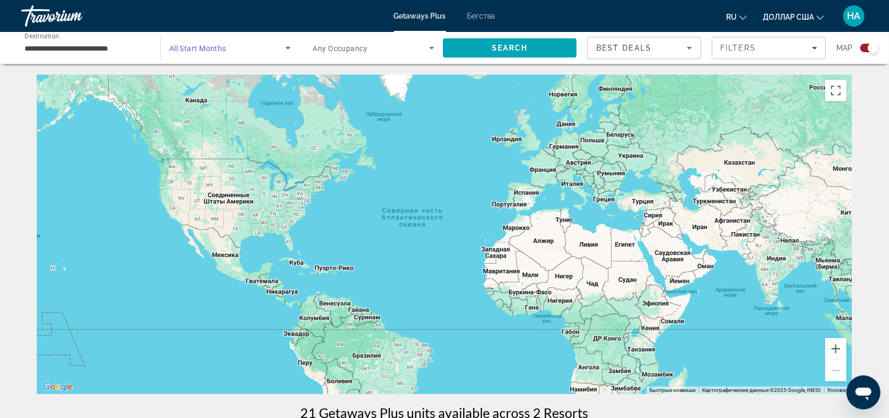
click at [248, 53] on span "Search widget" at bounding box center [227, 48] width 116 height 13
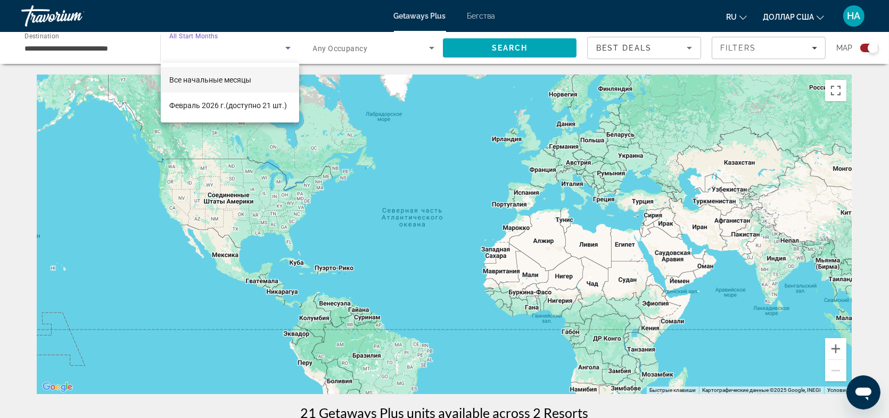
click at [503, 46] on div at bounding box center [444, 209] width 889 height 418
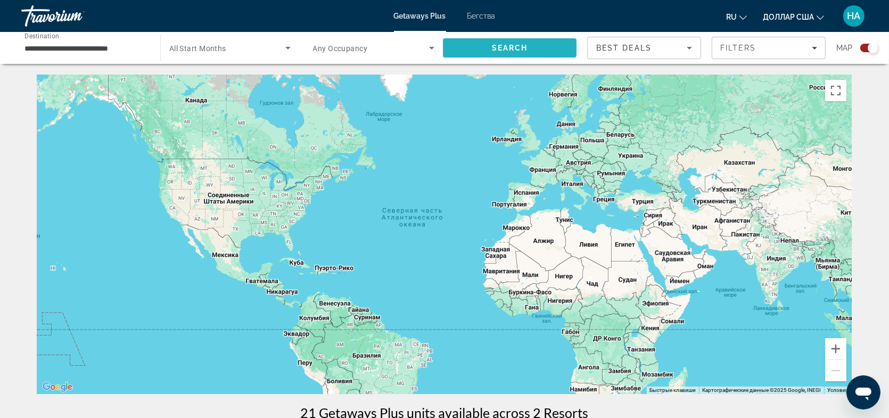
click at [506, 51] on span "Search" at bounding box center [510, 48] width 36 height 9
click at [507, 44] on span "Search" at bounding box center [510, 48] width 36 height 9
click at [290, 49] on icon "Search widget" at bounding box center [288, 48] width 13 height 13
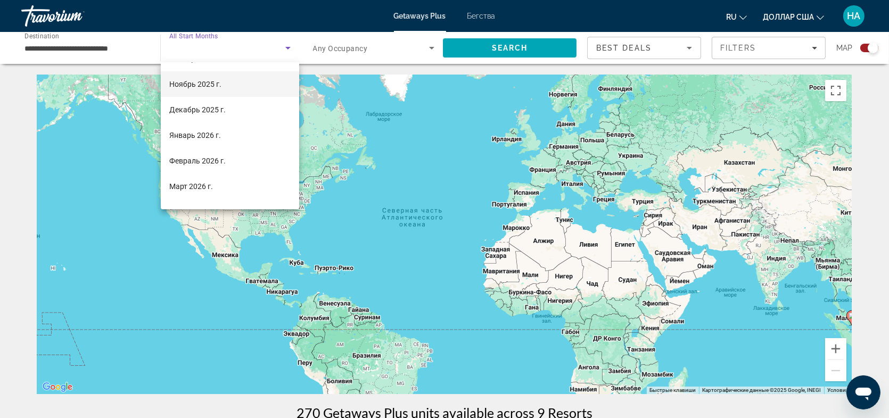
scroll to position [106, 0]
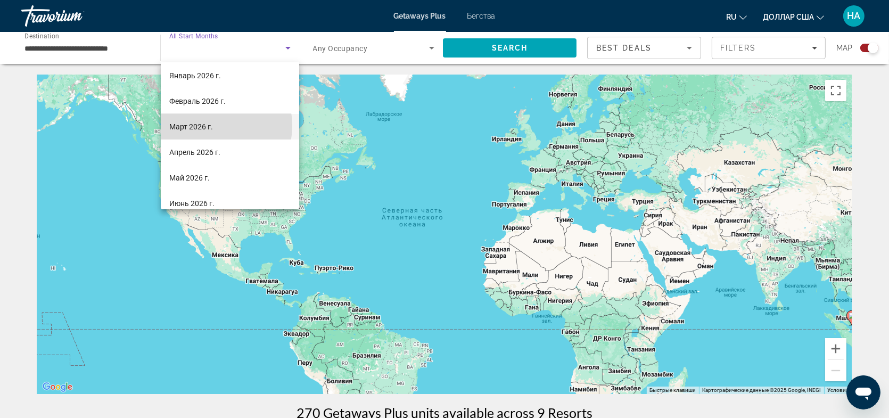
click at [207, 126] on font "Март 2026 г." at bounding box center [191, 126] width 44 height 9
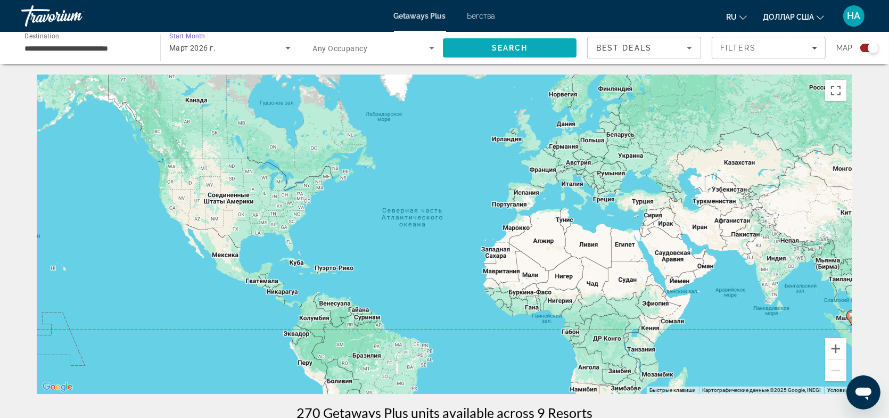
click at [500, 55] on span "Search" at bounding box center [510, 48] width 134 height 26
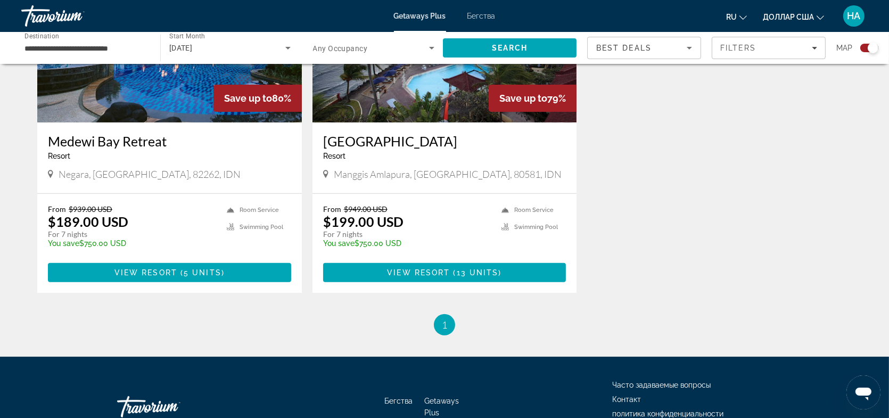
scroll to position [426, 0]
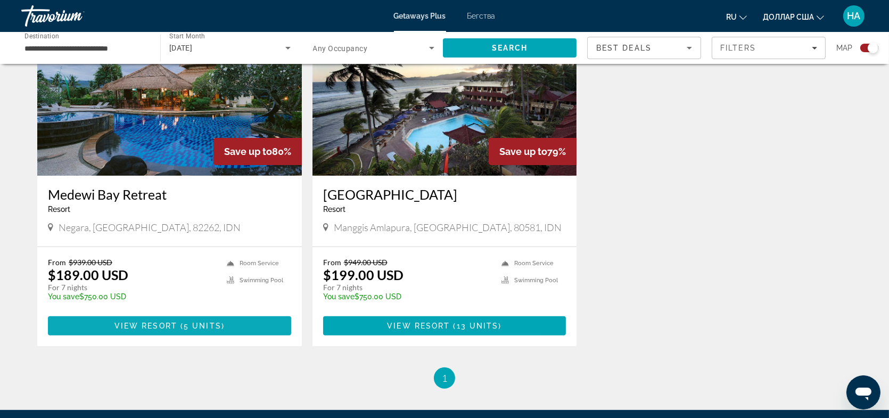
click at [171, 330] on span "Основное содержание" at bounding box center [169, 326] width 243 height 26
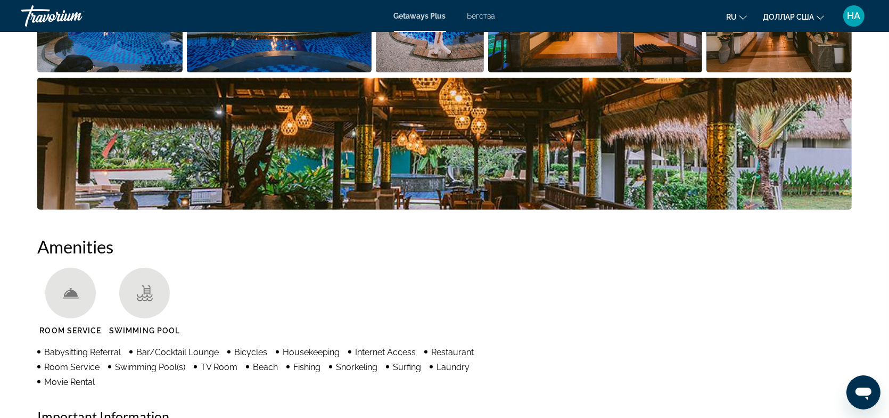
scroll to position [639, 0]
click at [138, 181] on img "Open full-screen image slider" at bounding box center [444, 144] width 814 height 132
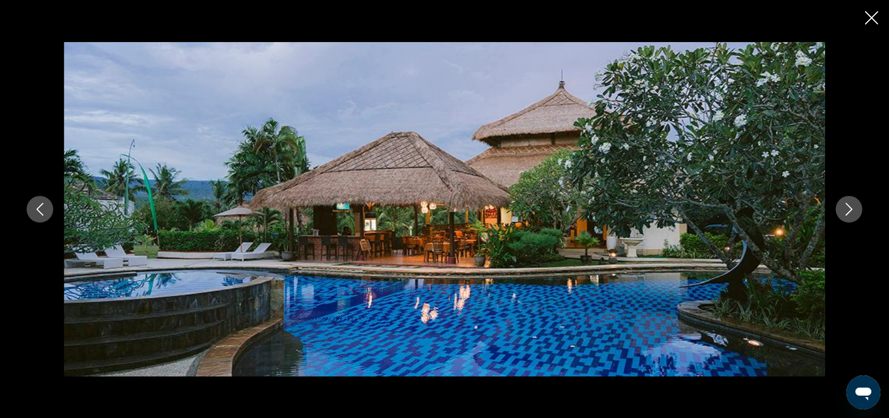
click at [838, 211] on button "Next image" at bounding box center [849, 209] width 27 height 27
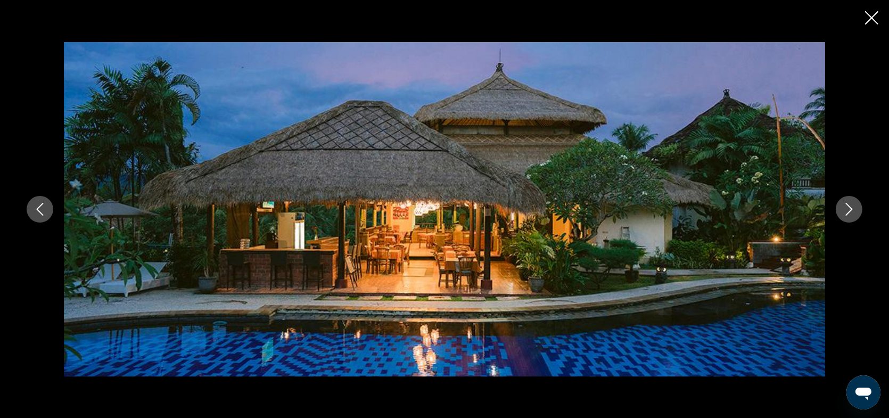
click at [843, 210] on icon "Next image" at bounding box center [849, 209] width 13 height 13
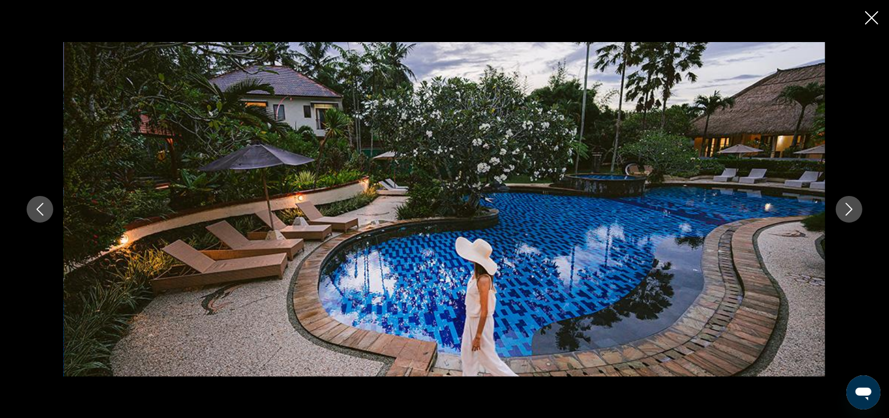
click at [843, 210] on icon "Next image" at bounding box center [849, 209] width 13 height 13
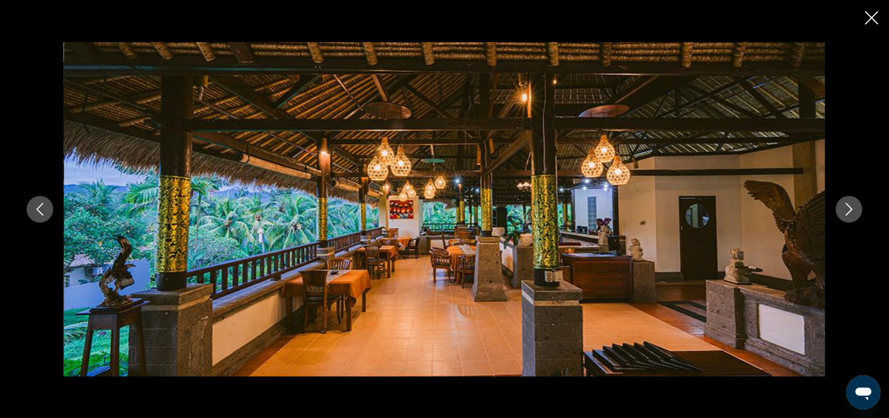
click at [843, 210] on icon "Next image" at bounding box center [849, 209] width 13 height 13
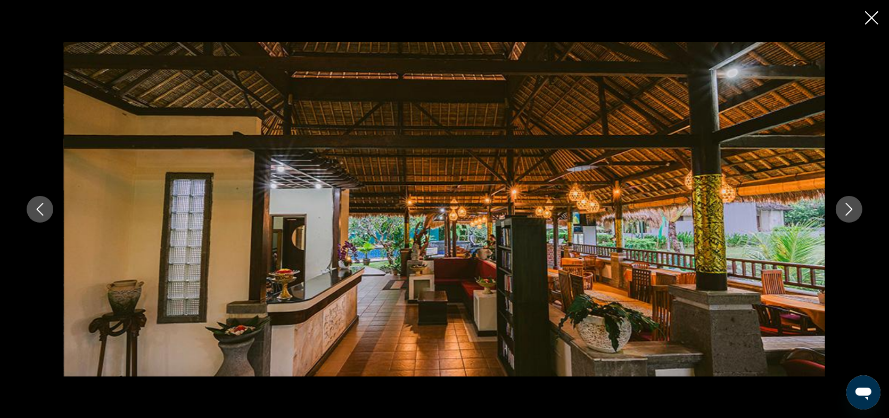
click at [843, 210] on icon "Next image" at bounding box center [849, 209] width 13 height 13
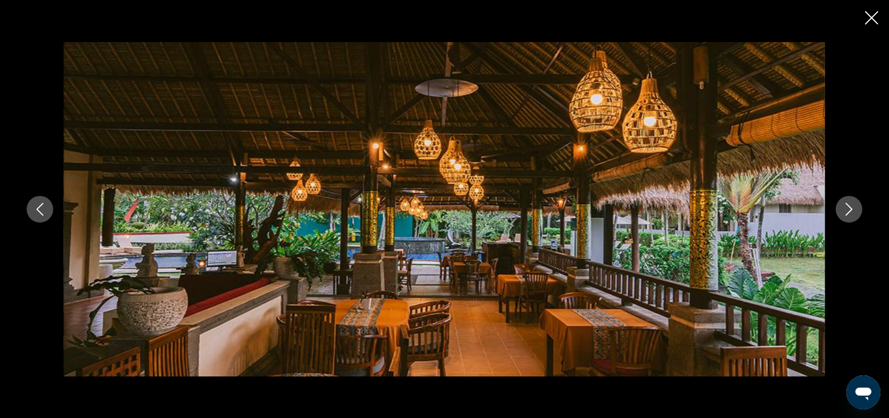
click at [872, 18] on icon "Close slideshow" at bounding box center [871, 17] width 13 height 13
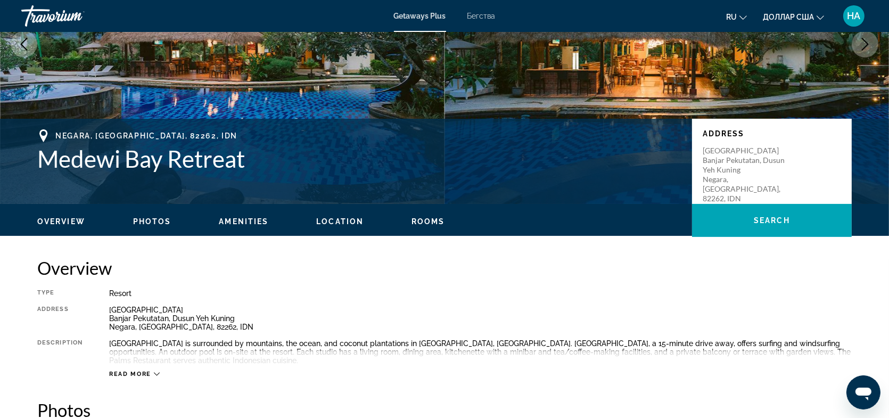
scroll to position [0, 0]
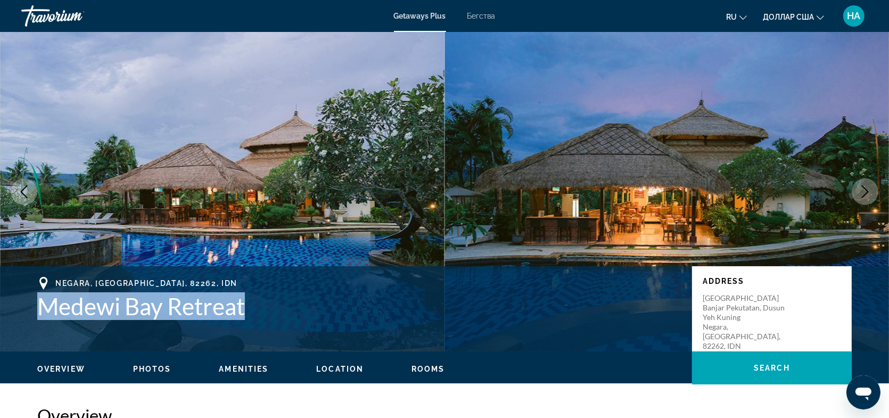
drag, startPoint x: 29, startPoint y: 304, endPoint x: 251, endPoint y: 308, distance: 222.5
click at [251, 308] on div "[GEOGRAPHIC_DATA] Retreat Address [GEOGRAPHIC_DATA], Dusun [GEOGRAPHIC_DATA], I…" at bounding box center [444, 309] width 857 height 64
copy h1 "Medewi Bay Retreat"
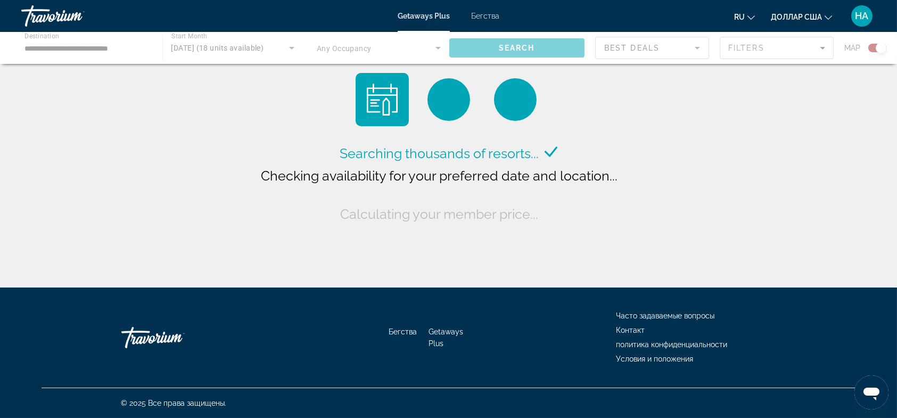
click at [291, 47] on div "Основное содержание" at bounding box center [448, 48] width 897 height 32
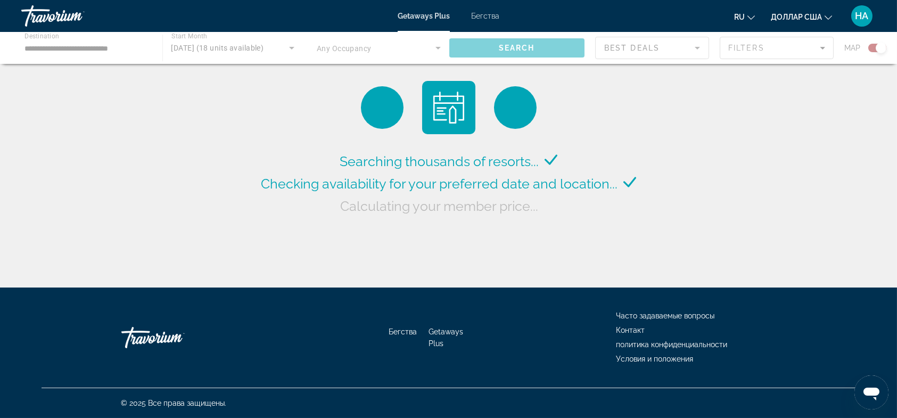
click at [291, 47] on div "Основное содержание" at bounding box center [448, 48] width 897 height 32
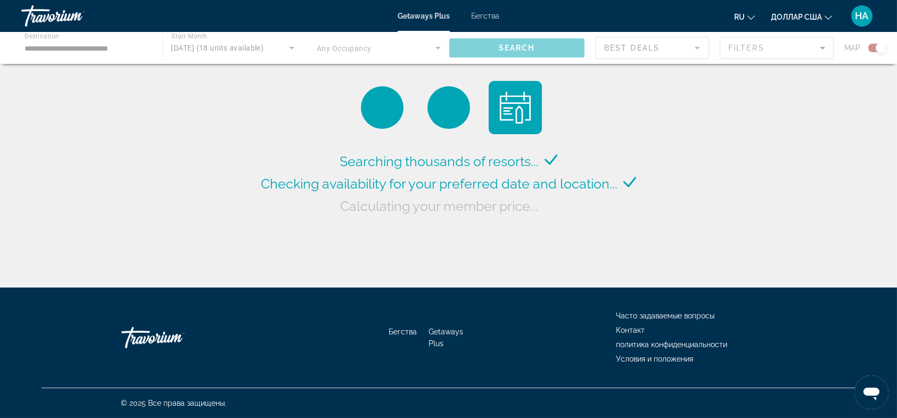
click at [291, 47] on div "Основное содержание" at bounding box center [448, 48] width 897 height 32
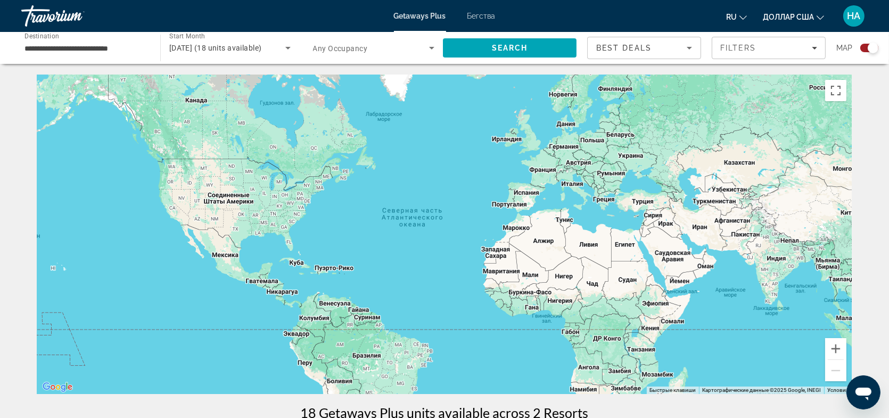
click at [285, 47] on icon "Search widget" at bounding box center [288, 48] width 13 height 13
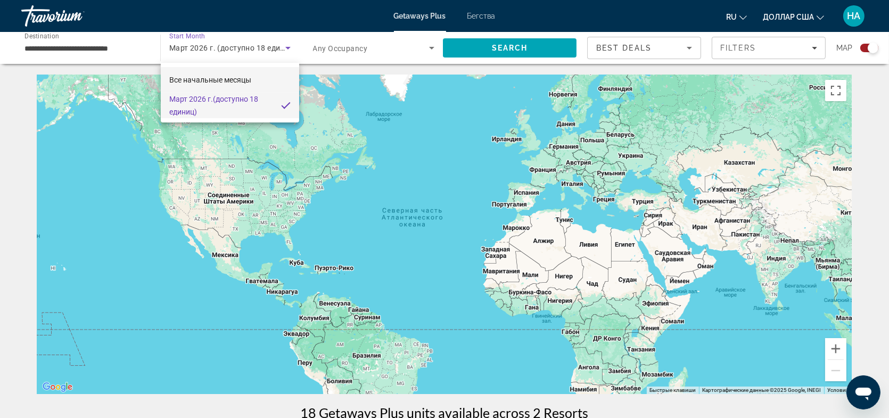
click at [238, 80] on font "Все начальные месяцы" at bounding box center [210, 80] width 82 height 9
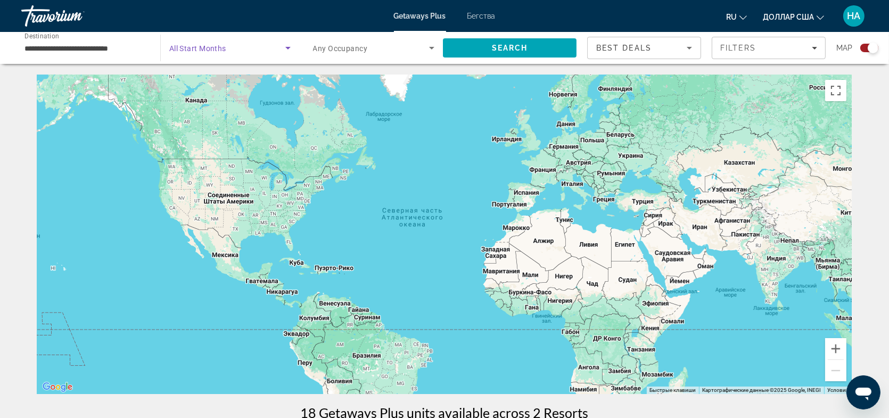
click at [288, 48] on icon "Search widget" at bounding box center [287, 48] width 5 height 3
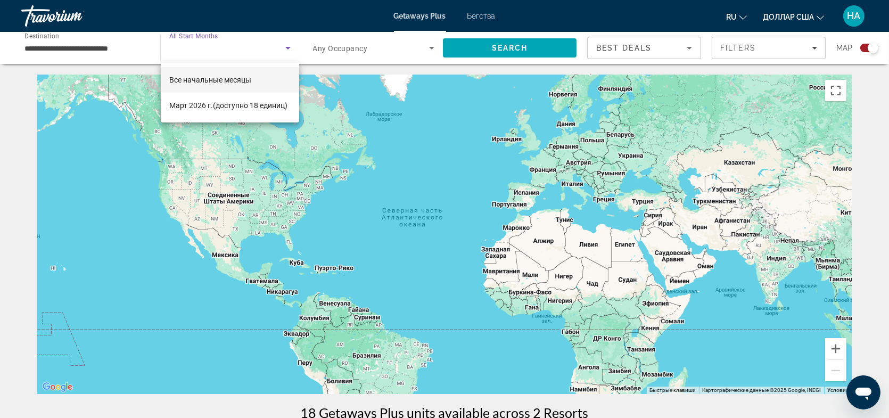
click at [238, 76] on font "Все начальные месяцы" at bounding box center [210, 80] width 82 height 9
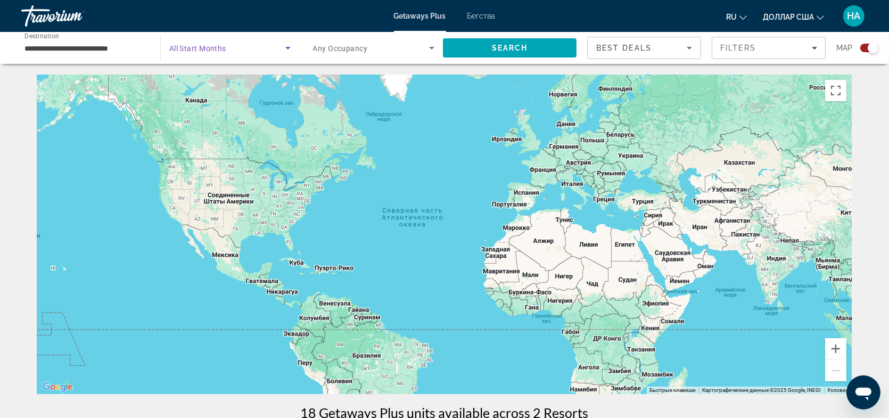
click at [287, 46] on icon "Search widget" at bounding box center [288, 48] width 13 height 13
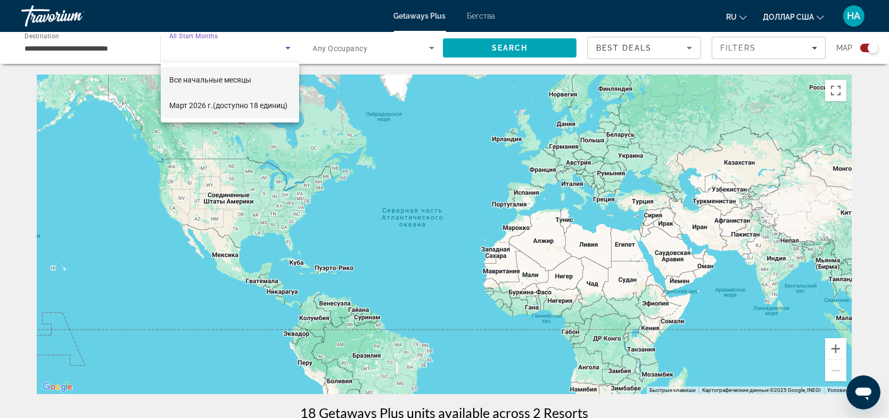
click at [233, 110] on span "Март 2026 г. (доступно 18 единиц)" at bounding box center [228, 105] width 118 height 13
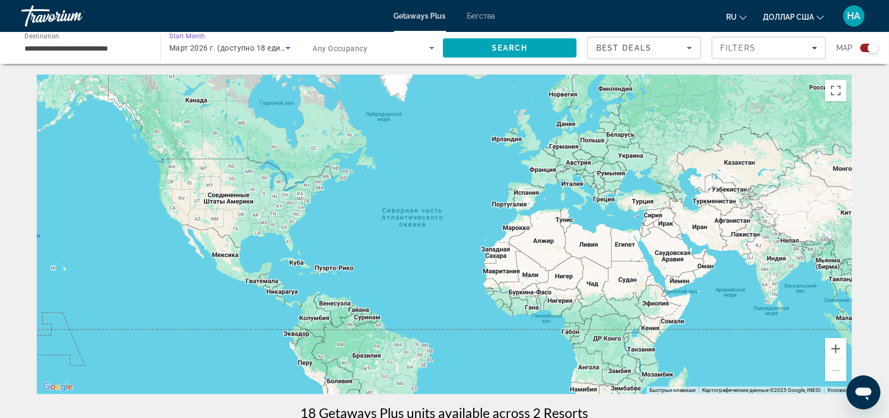
click at [287, 51] on icon "Search widget" at bounding box center [288, 48] width 13 height 13
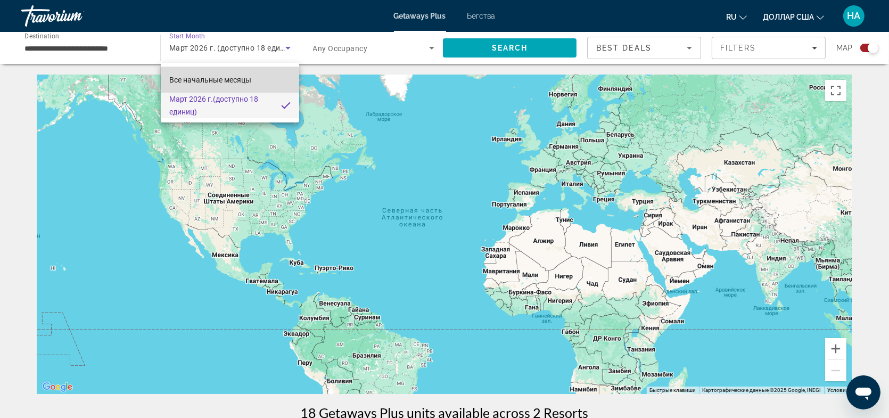
click at [238, 77] on font "Все начальные месяцы" at bounding box center [210, 80] width 82 height 9
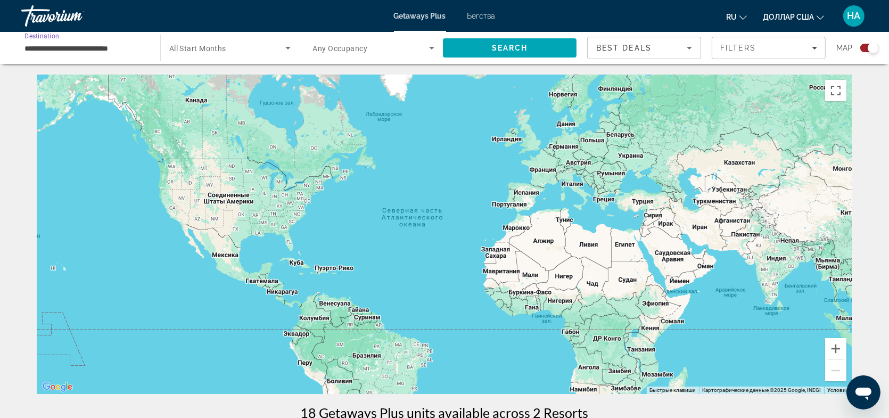
click at [94, 49] on input "**********" at bounding box center [85, 48] width 122 height 13
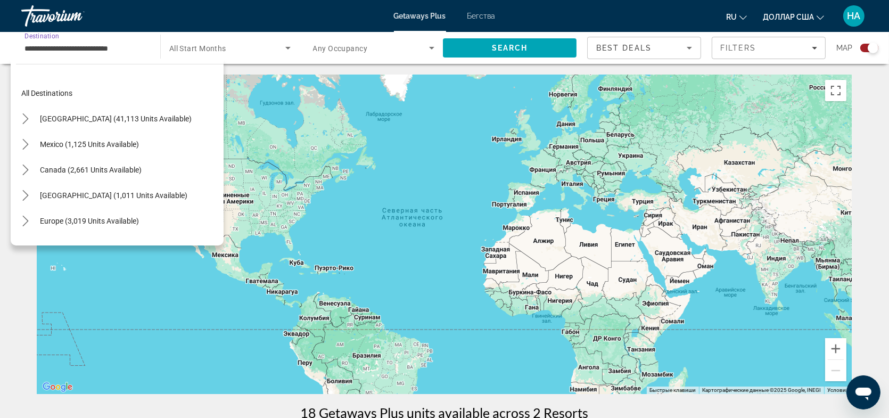
scroll to position [293, 0]
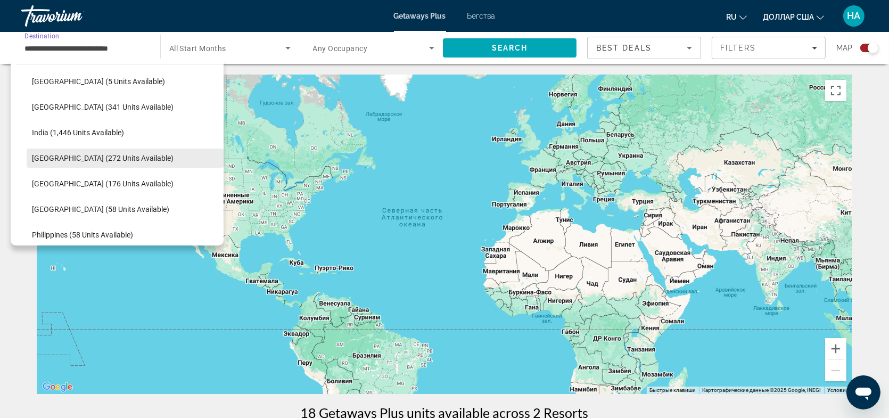
click at [65, 154] on span "[GEOGRAPHIC_DATA] (272 units available)" at bounding box center [103, 158] width 142 height 9
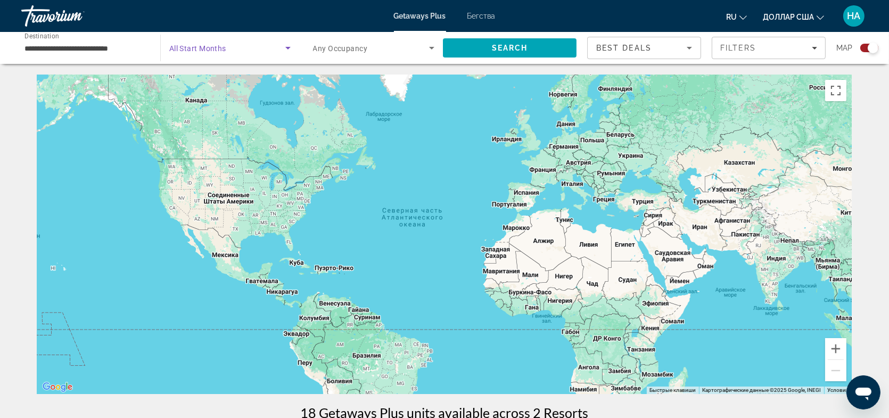
click at [286, 44] on icon "Search widget" at bounding box center [288, 48] width 13 height 13
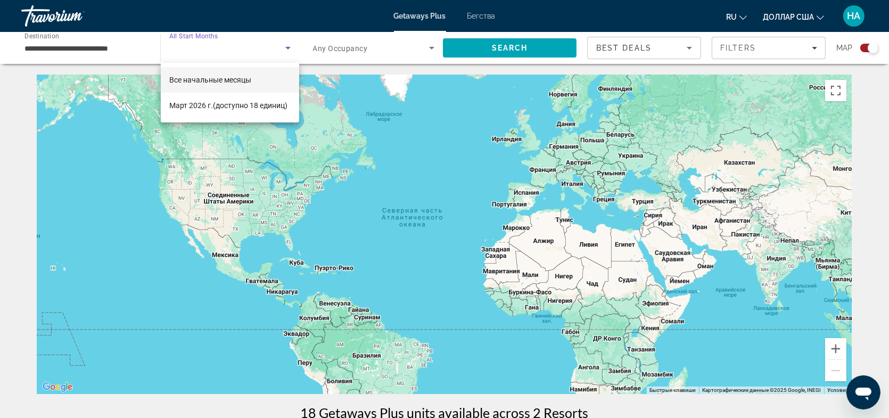
click at [393, 125] on div at bounding box center [444, 209] width 889 height 418
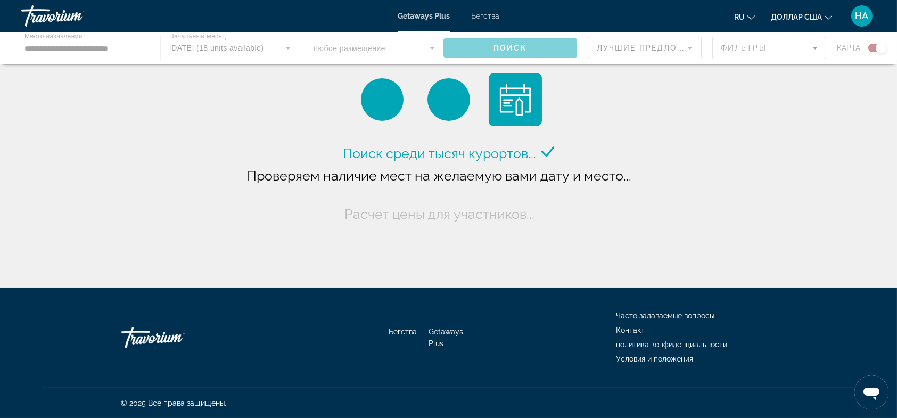
click at [262, 46] on div "Основное содержание" at bounding box center [448, 48] width 897 height 32
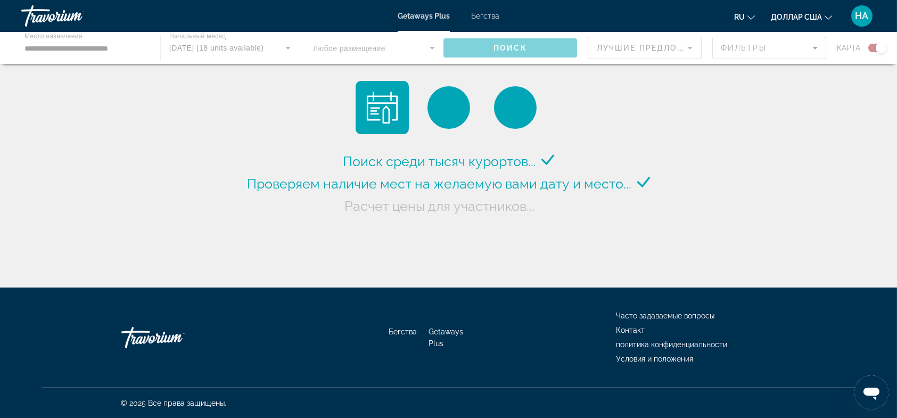
click at [280, 47] on div "Основное содержание" at bounding box center [448, 48] width 897 height 32
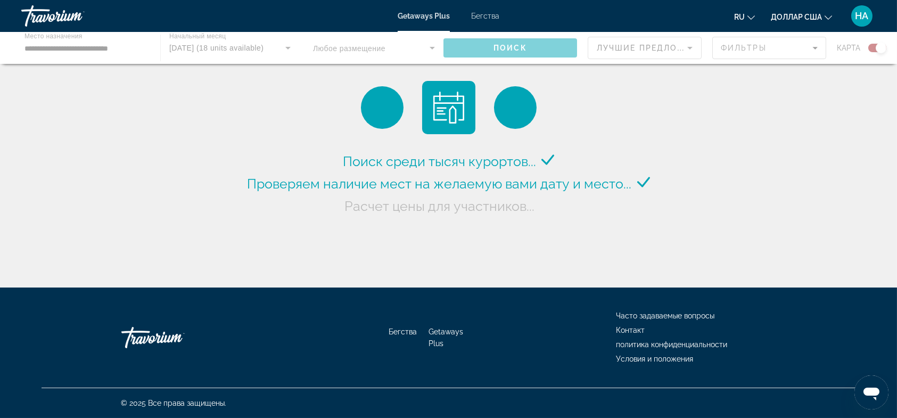
click at [286, 51] on div "Основное содержание" at bounding box center [448, 48] width 897 height 32
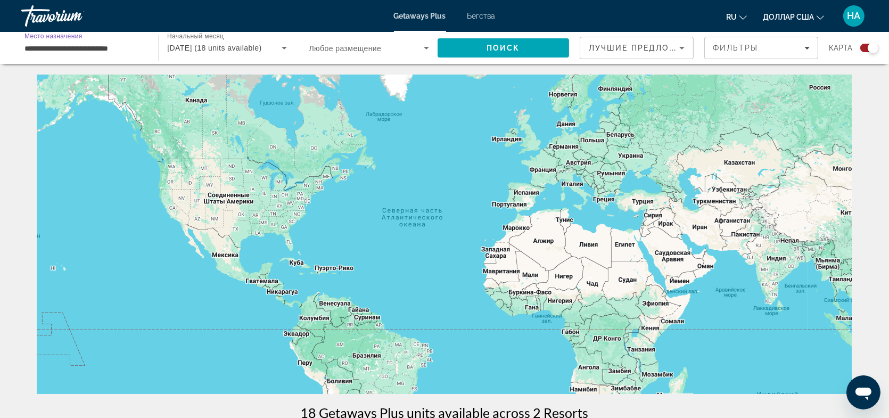
click at [101, 52] on input "**********" at bounding box center [84, 48] width 120 height 13
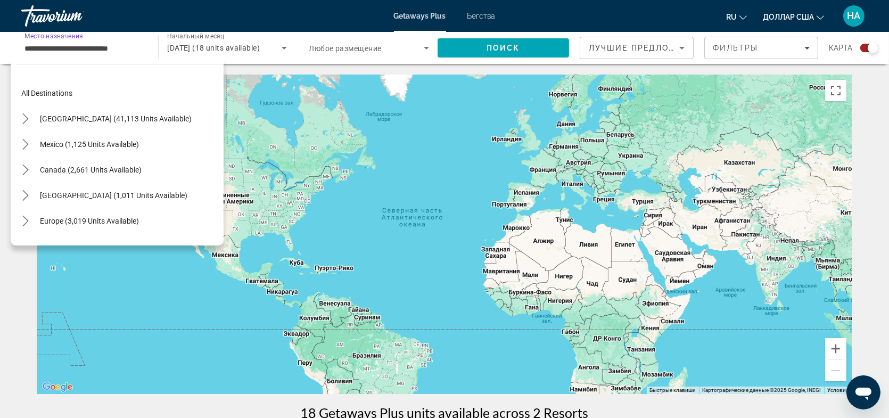
scroll to position [293, 0]
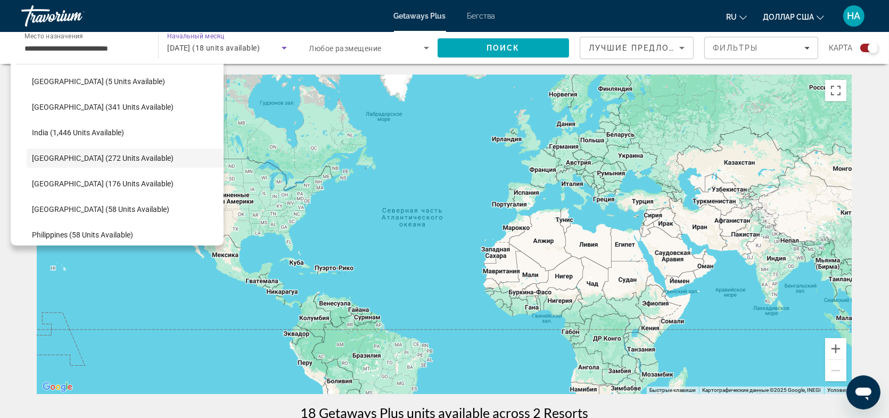
click at [284, 48] on icon "Виджет поиска" at bounding box center [284, 48] width 5 height 3
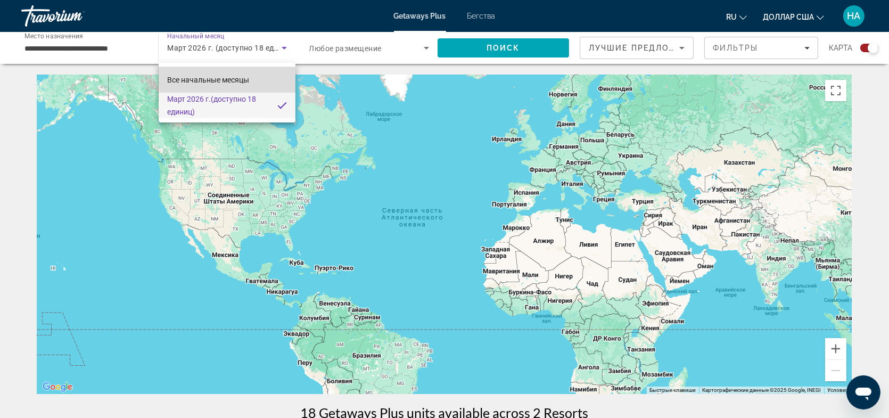
click at [251, 79] on mat-option "Все начальные месяцы" at bounding box center [227, 80] width 137 height 26
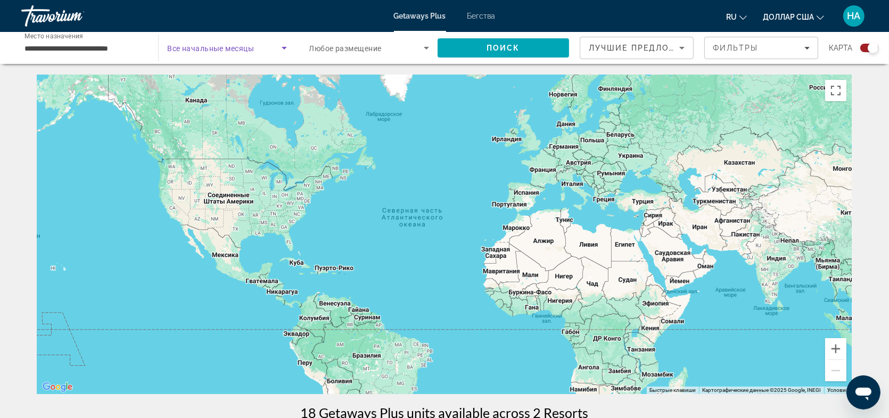
click at [282, 46] on icon "Виджет поиска" at bounding box center [284, 48] width 13 height 13
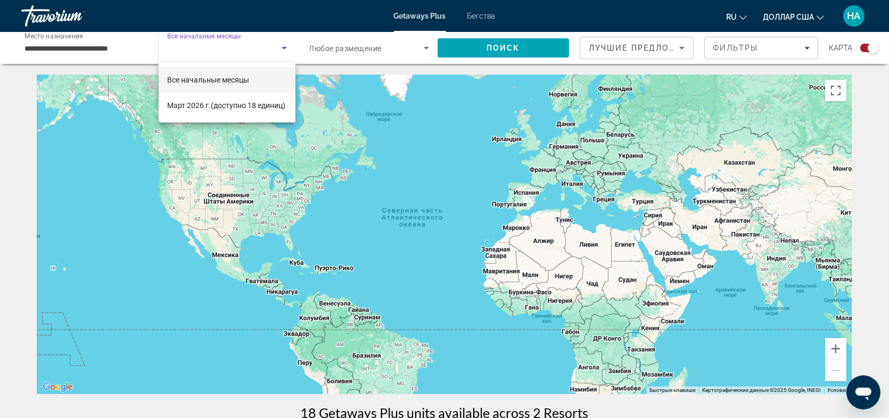
click at [258, 80] on mat-option "Все начальные месяцы" at bounding box center [227, 80] width 137 height 26
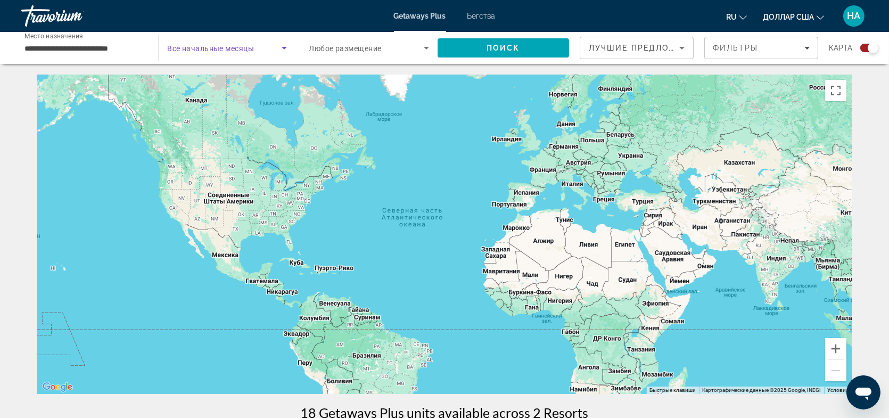
click at [281, 46] on icon "Виджет поиска" at bounding box center [284, 48] width 13 height 13
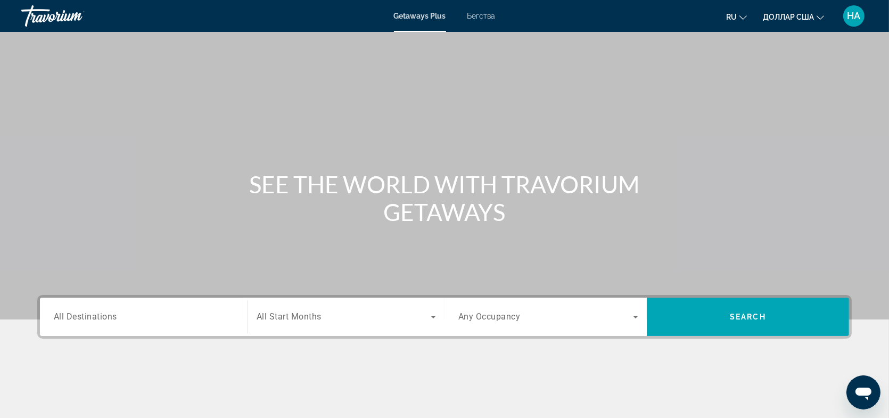
click at [95, 308] on div "Search widget" at bounding box center [144, 317] width 180 height 30
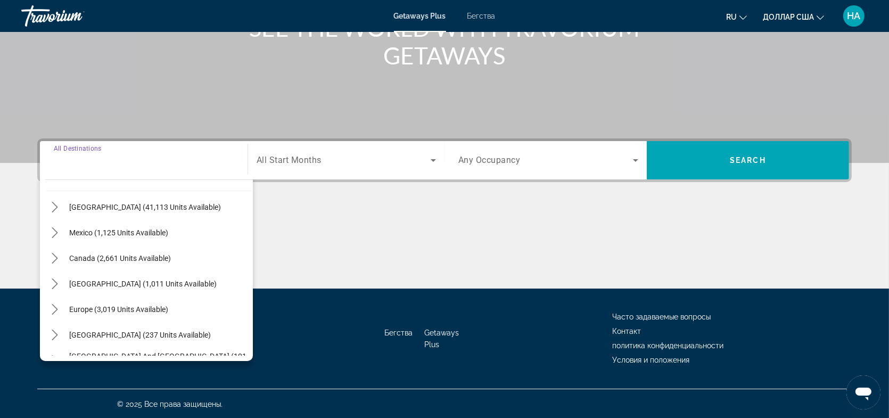
scroll to position [53, 0]
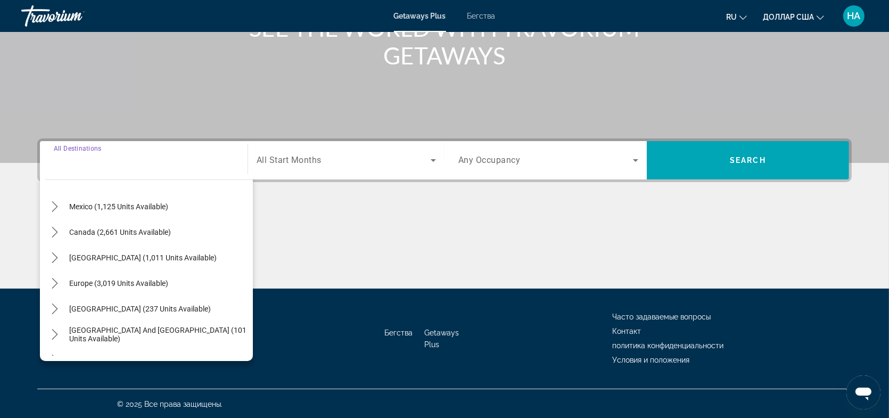
click at [366, 154] on span "Search widget" at bounding box center [344, 160] width 174 height 13
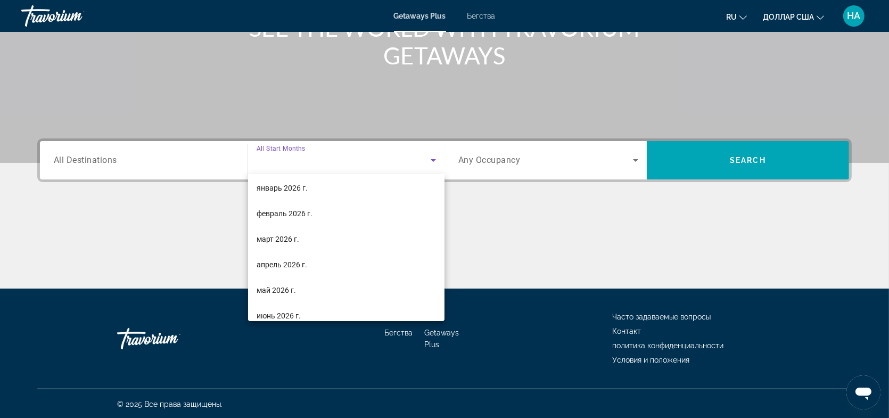
scroll to position [106, 0]
click at [313, 213] on mat-option "февраль 2026 г." at bounding box center [346, 213] width 196 height 26
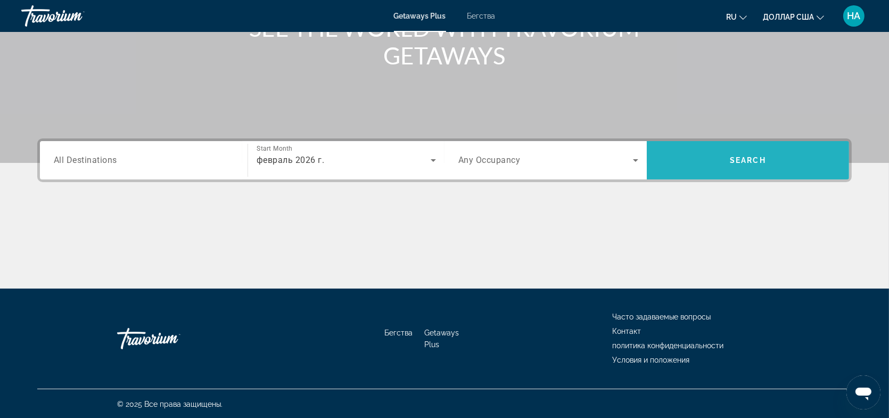
click at [731, 169] on span "Search" at bounding box center [748, 160] width 202 height 26
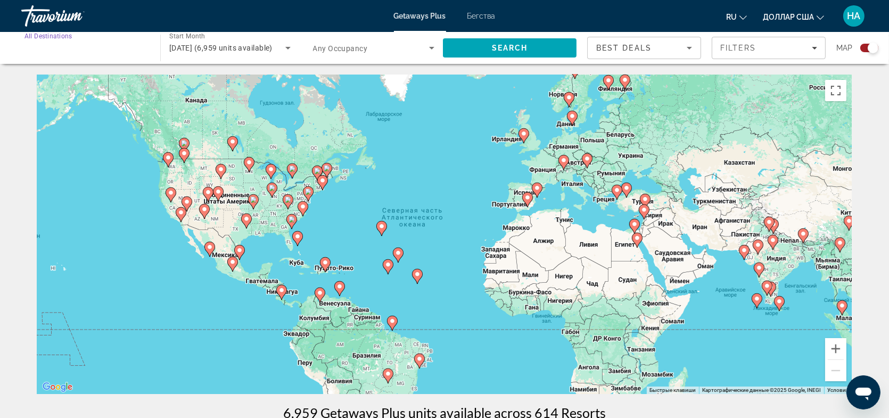
click at [116, 48] on input "Destination All Destinations" at bounding box center [85, 48] width 122 height 13
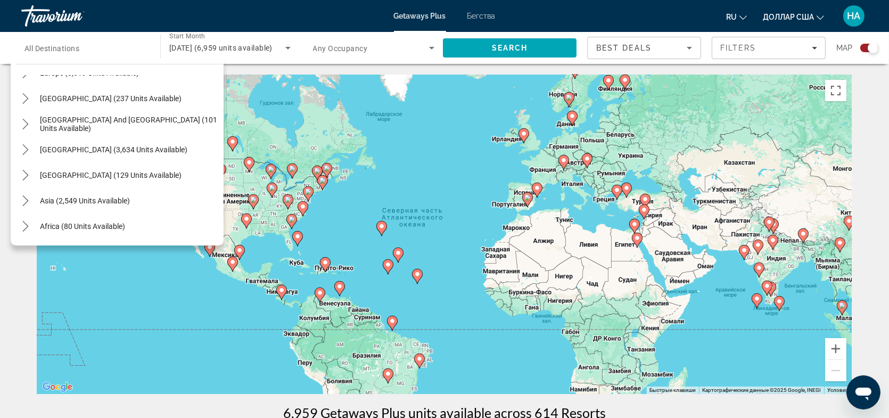
scroll to position [164, 0]
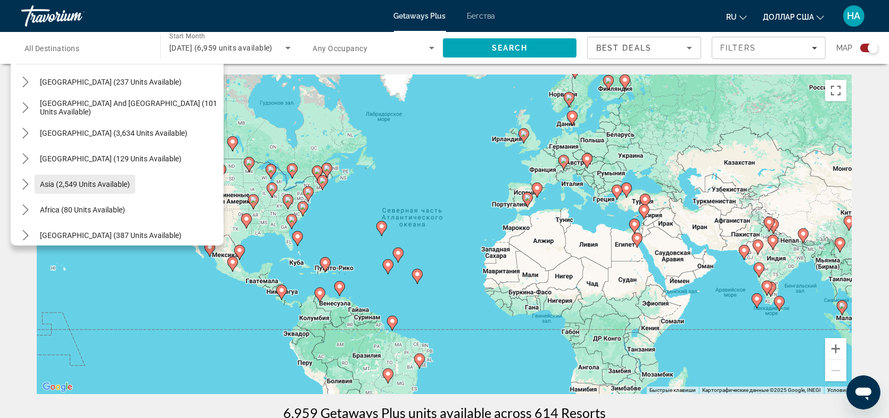
click at [76, 184] on span "Asia (2,549 units available)" at bounding box center [85, 184] width 90 height 9
type input "**********"
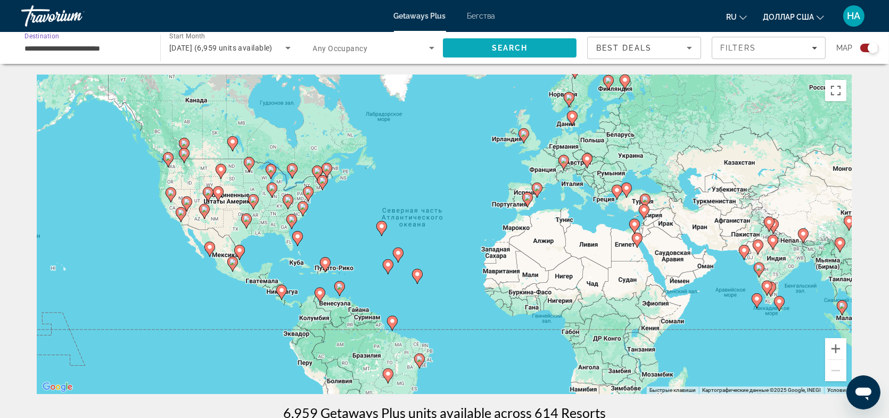
click at [509, 47] on span "Search" at bounding box center [510, 48] width 36 height 9
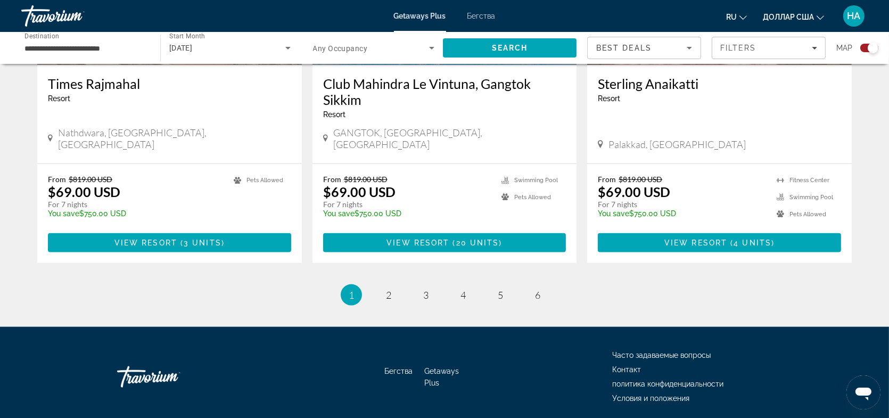
scroll to position [1665, 0]
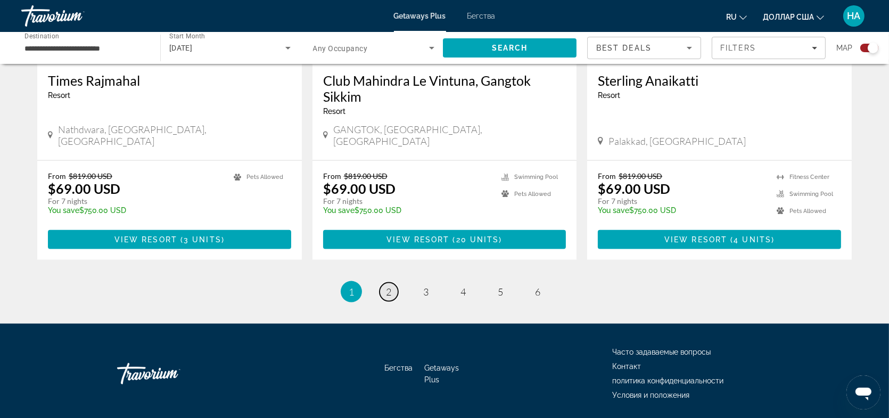
click at [386, 286] on span "2" at bounding box center [388, 292] width 5 height 12
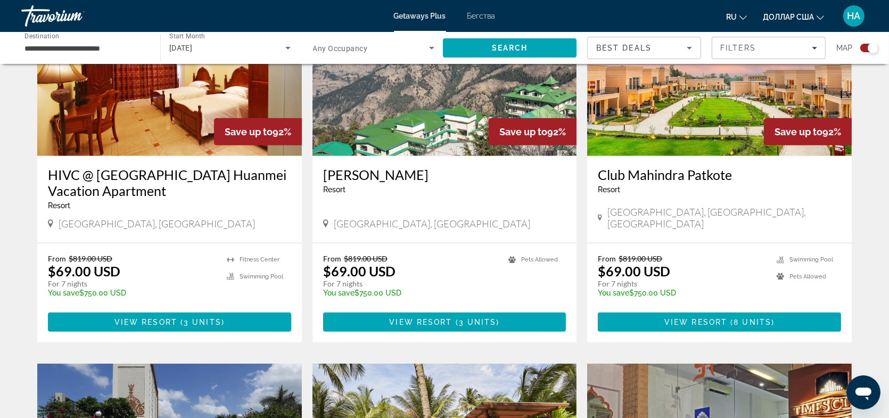
scroll to position [1532, 0]
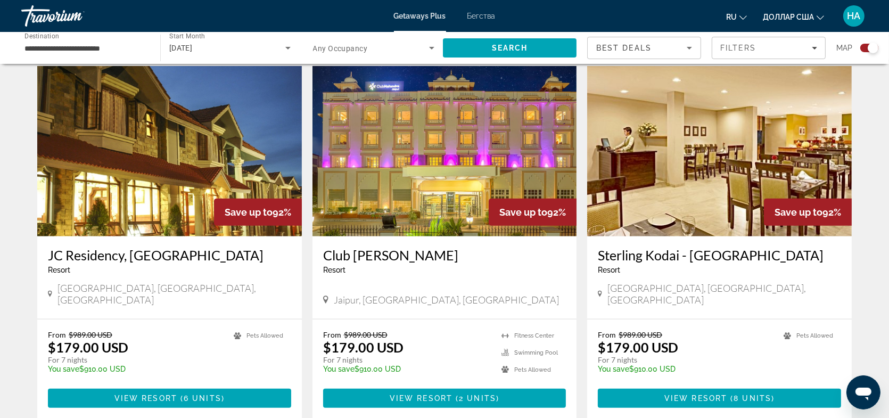
scroll to position [1634, 0]
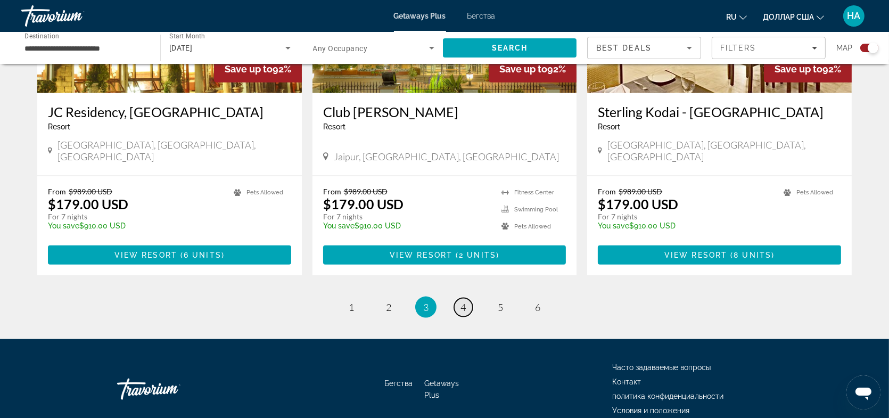
click at [465, 301] on span "4" at bounding box center [462, 307] width 5 height 12
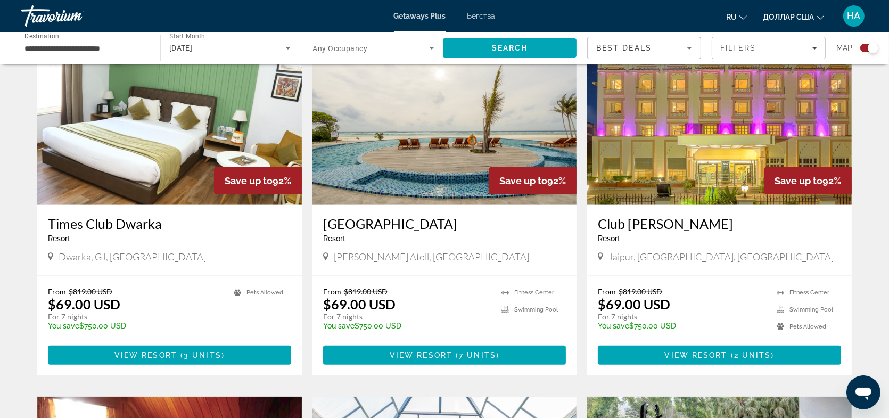
scroll to position [1107, 0]
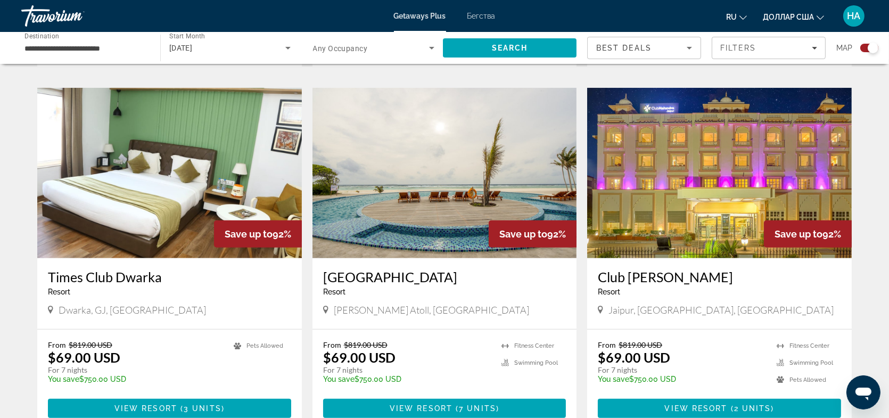
click at [472, 168] on img "Основное содержание" at bounding box center [444, 173] width 265 height 170
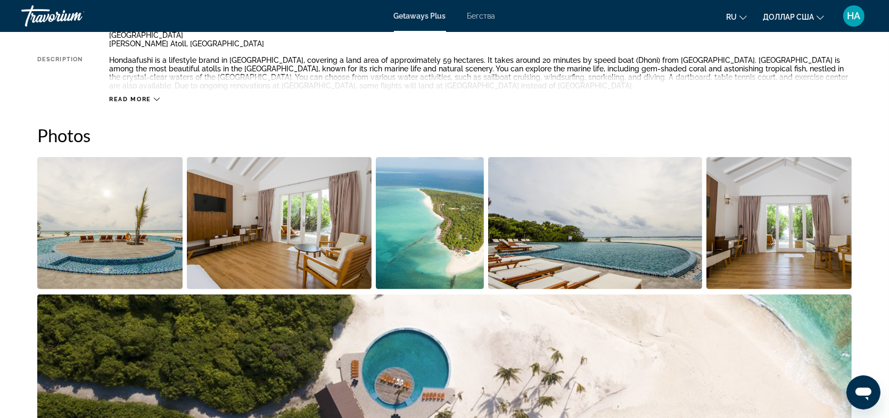
scroll to position [426, 0]
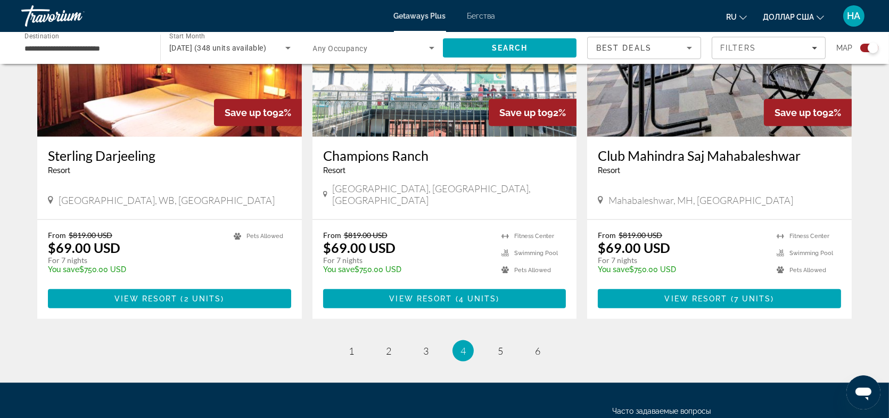
scroll to position [1527, 0]
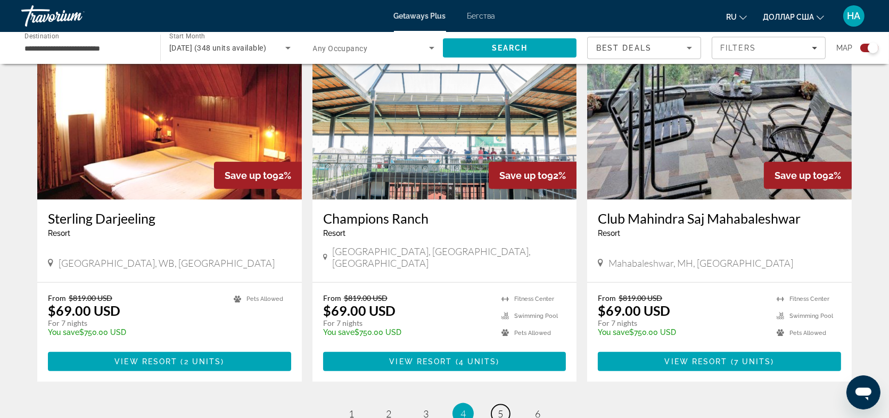
click at [500, 408] on span "5" at bounding box center [500, 414] width 5 height 12
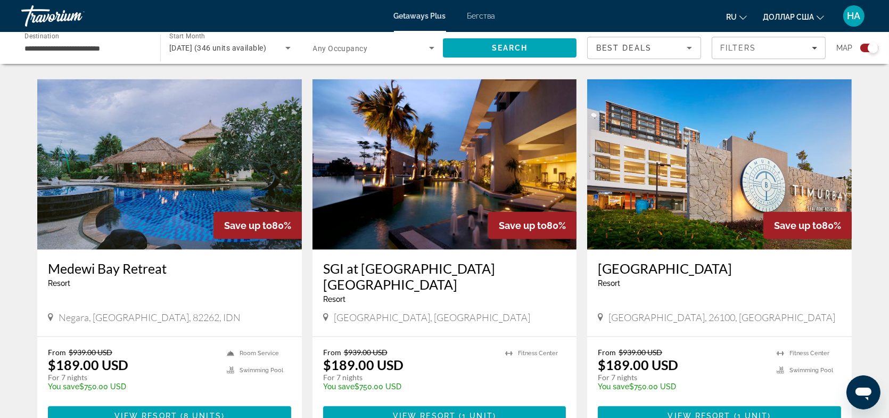
scroll to position [1639, 0]
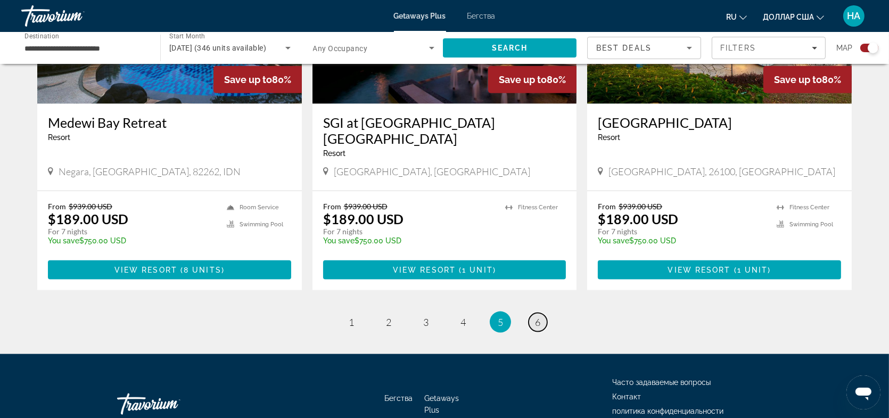
click at [539, 316] on span "6" at bounding box center [537, 322] width 5 height 12
